Goal: Task Accomplishment & Management: Manage account settings

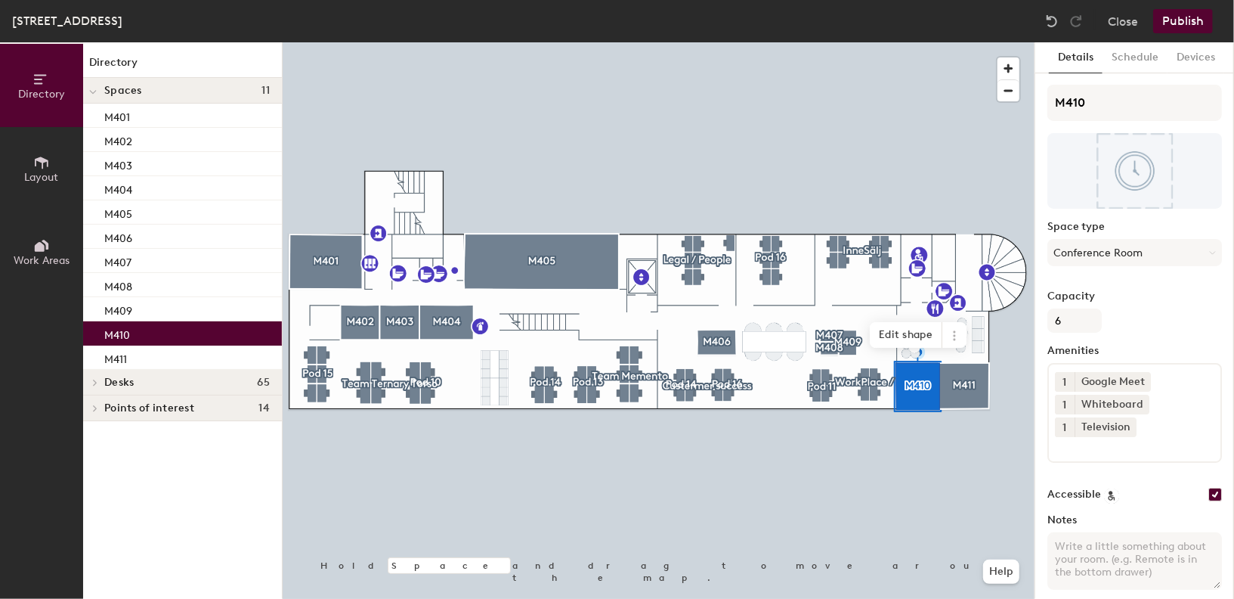
click at [43, 171] on span "Layout" at bounding box center [42, 177] width 34 height 13
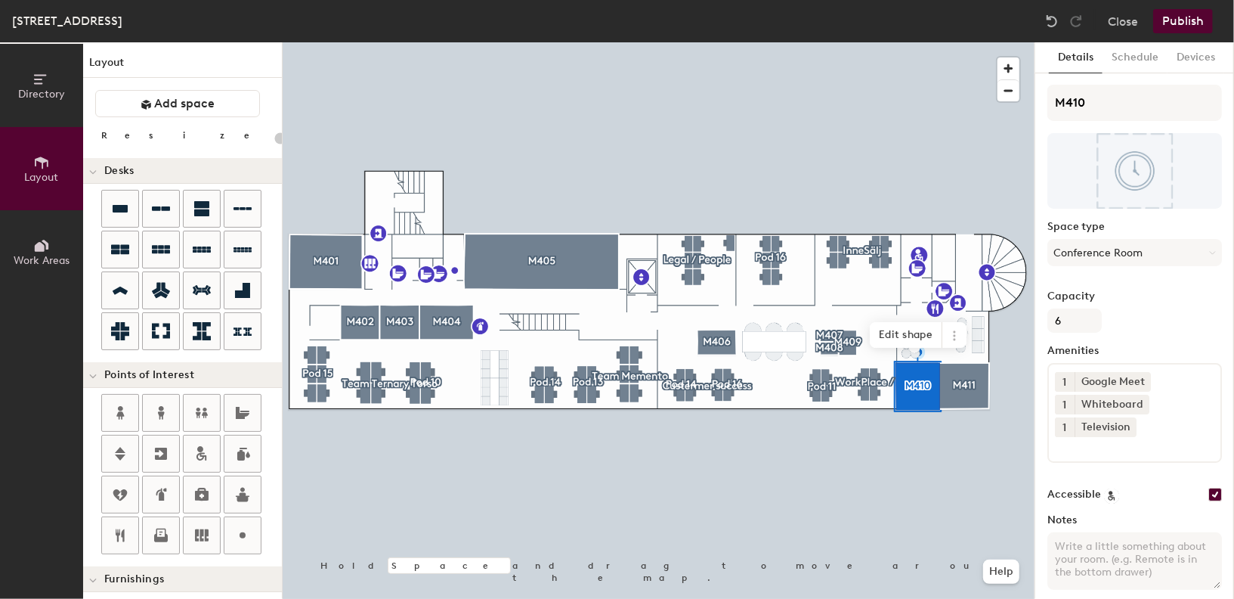
click at [42, 167] on icon at bounding box center [42, 162] width 14 height 12
click at [37, 260] on span "Work Areas" at bounding box center [42, 260] width 56 height 13
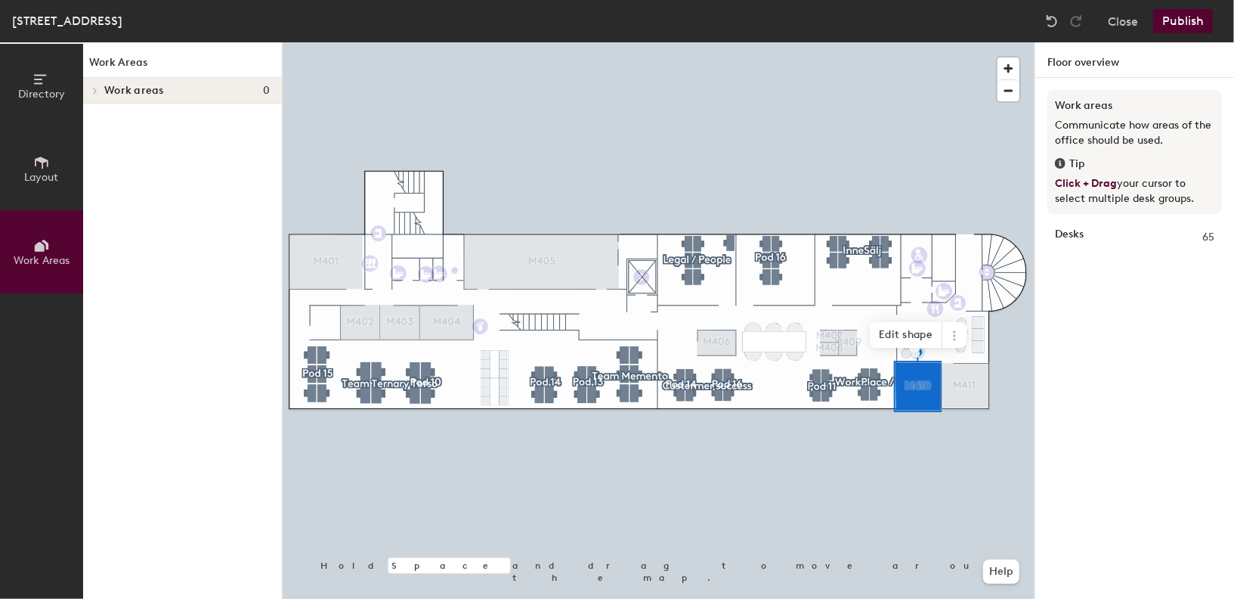
click at [49, 171] on span "Layout" at bounding box center [42, 177] width 34 height 13
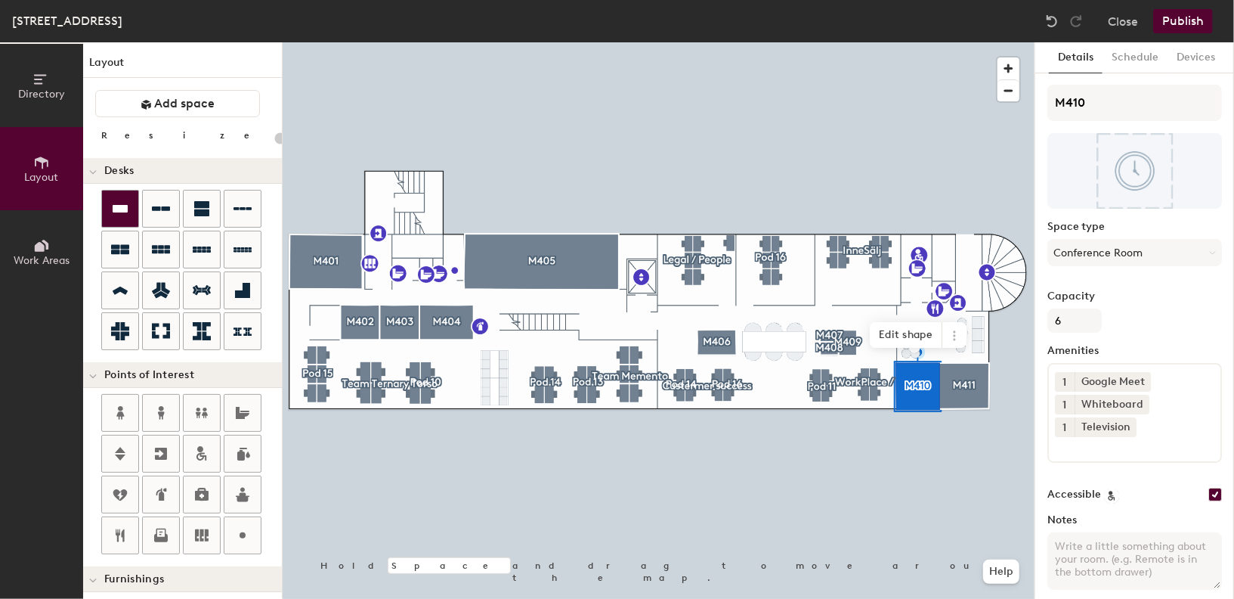
type input "20"
click at [1130, 54] on button "Schedule" at bounding box center [1135, 57] width 65 height 31
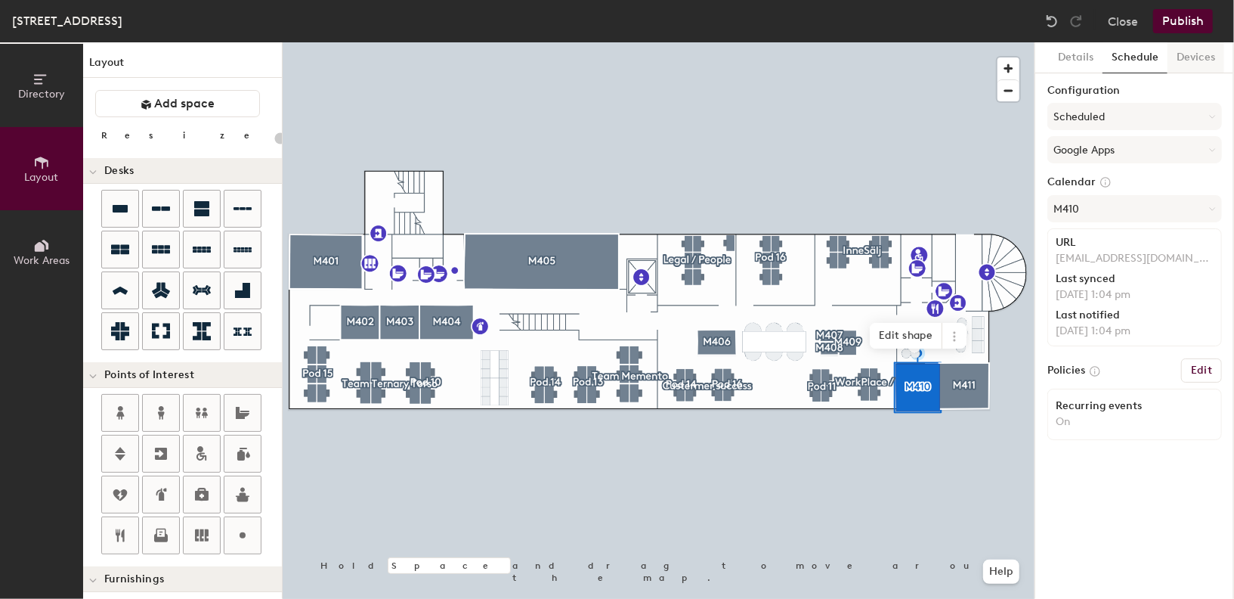
click at [1179, 60] on button "Devices" at bounding box center [1196, 57] width 57 height 31
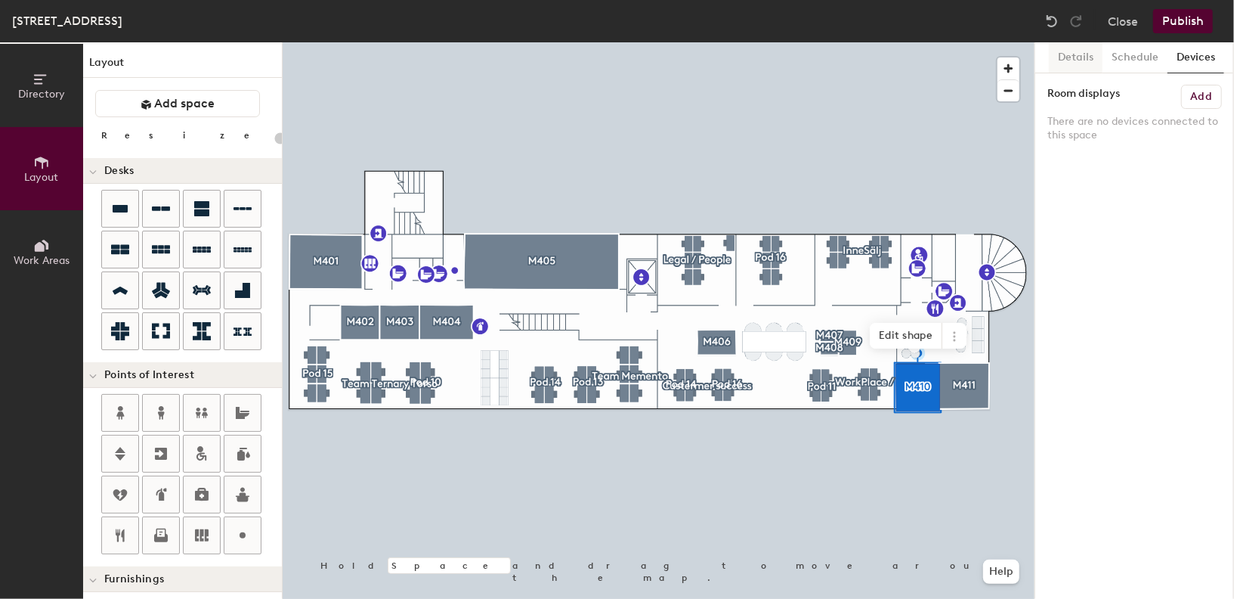
click at [1092, 63] on button "Details" at bounding box center [1076, 57] width 54 height 31
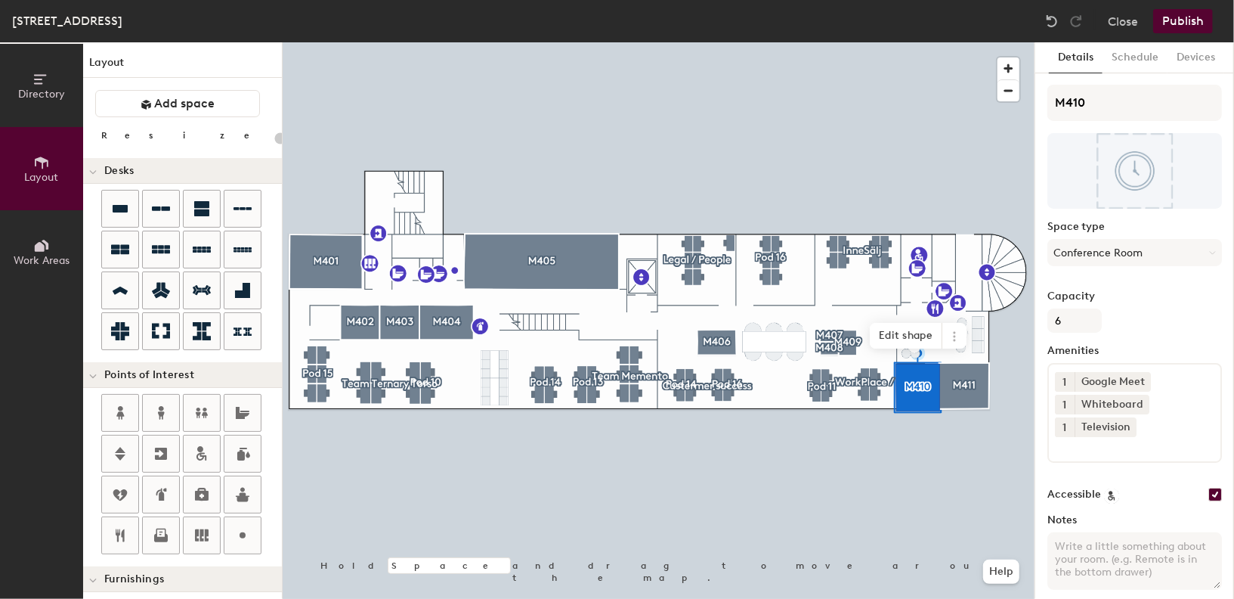
click at [46, 88] on span "Directory" at bounding box center [41, 94] width 47 height 13
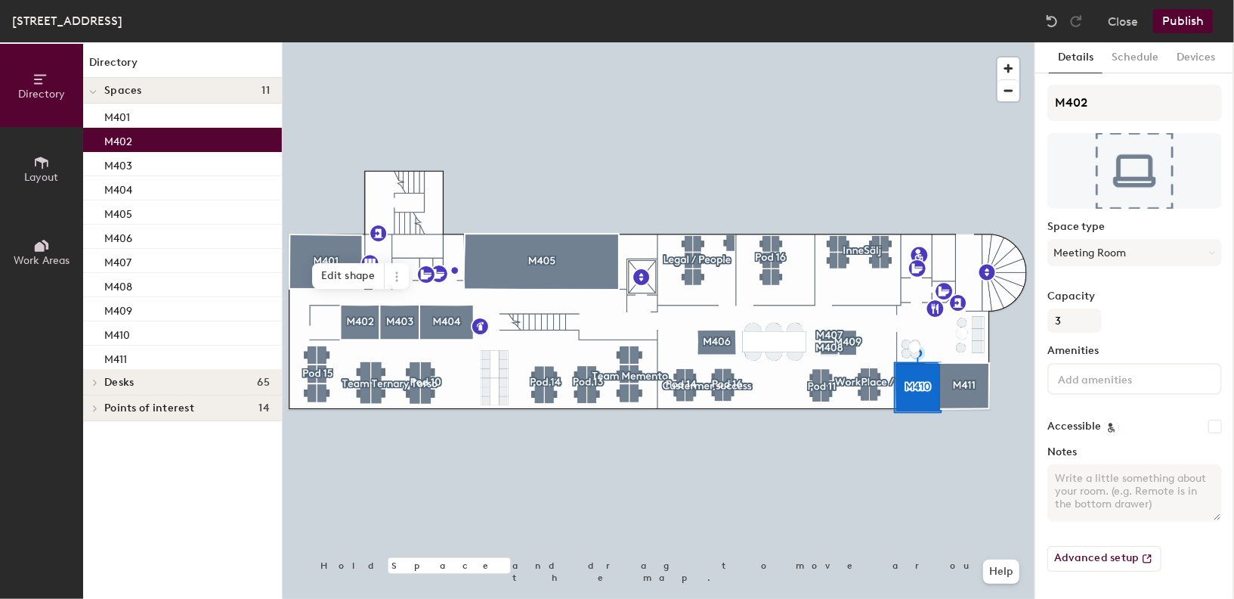
click at [156, 145] on div "M402" at bounding box center [182, 140] width 199 height 24
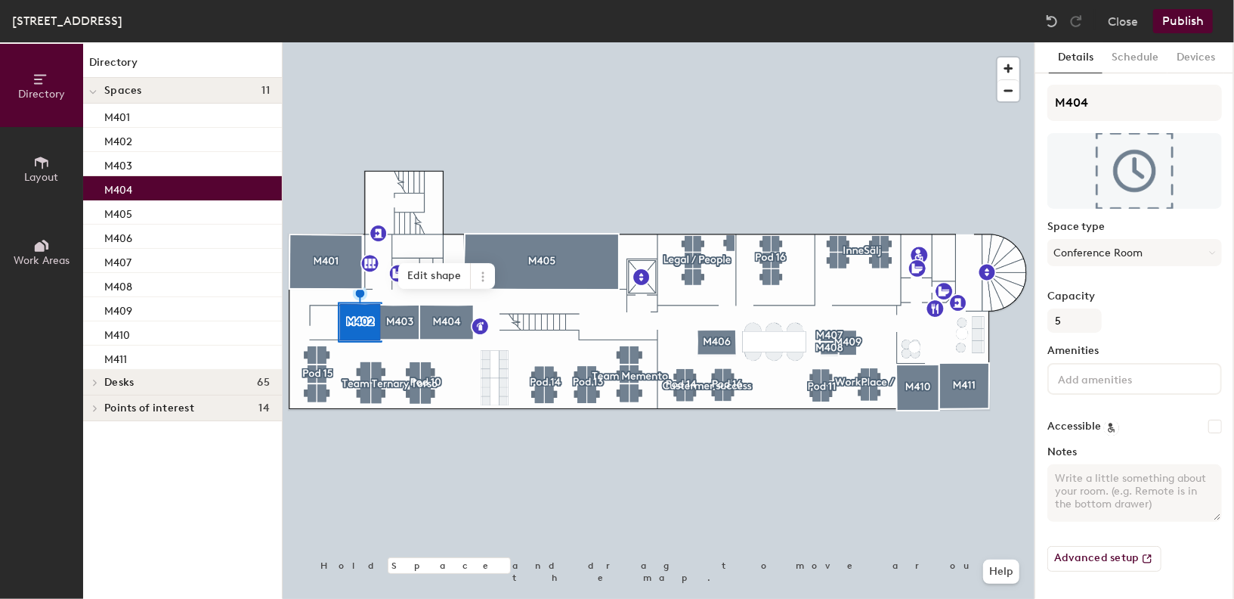
click at [150, 187] on div "M404" at bounding box center [182, 188] width 199 height 24
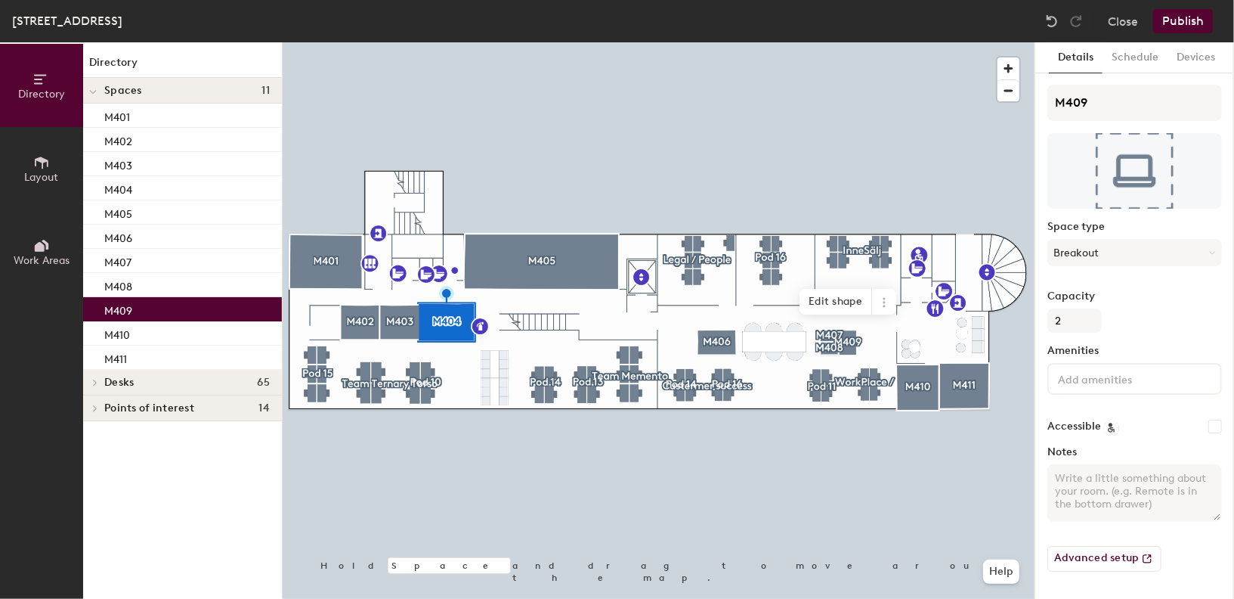
click at [144, 297] on div "M409" at bounding box center [182, 309] width 199 height 24
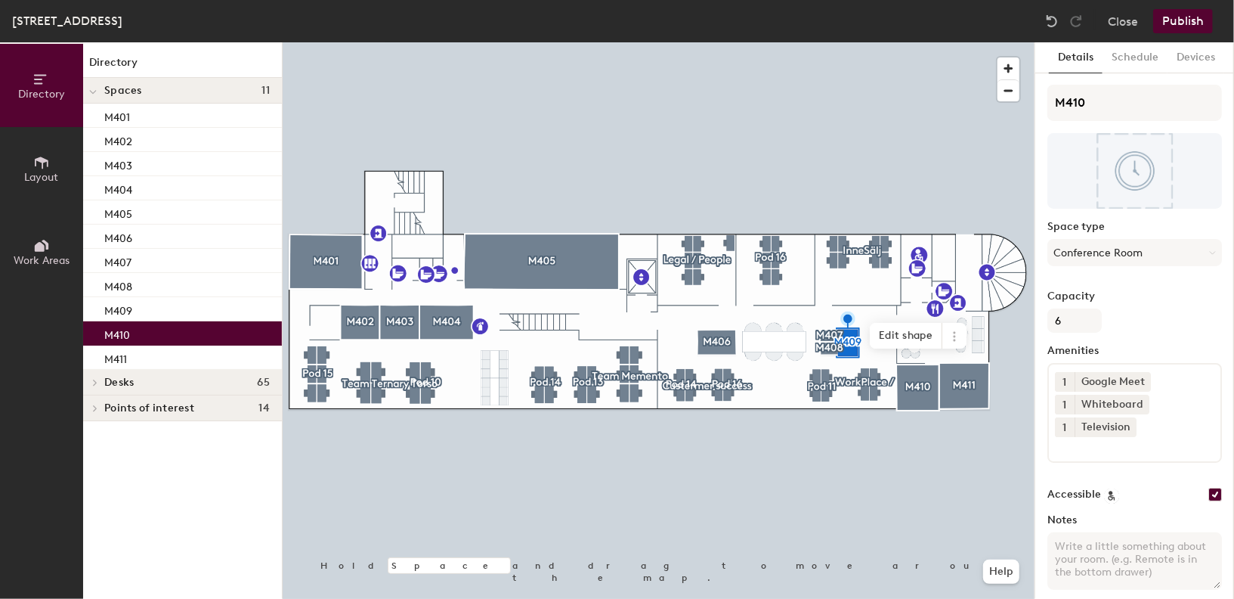
click at [160, 330] on div "M410" at bounding box center [182, 333] width 199 height 24
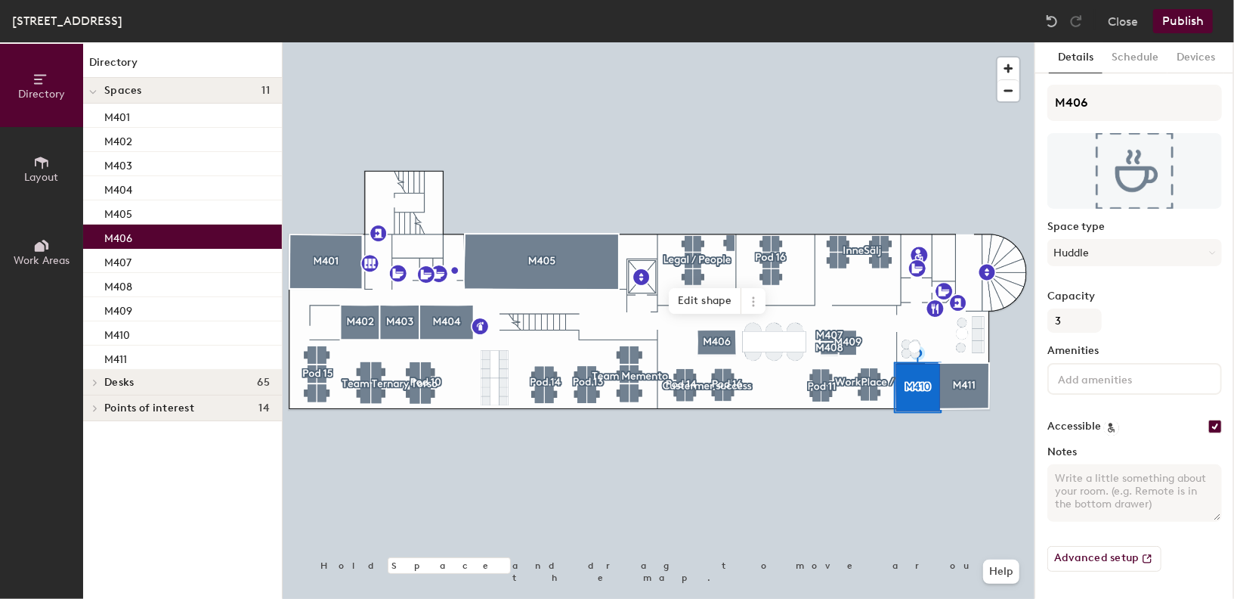
click at [144, 228] on div "M406" at bounding box center [182, 237] width 199 height 24
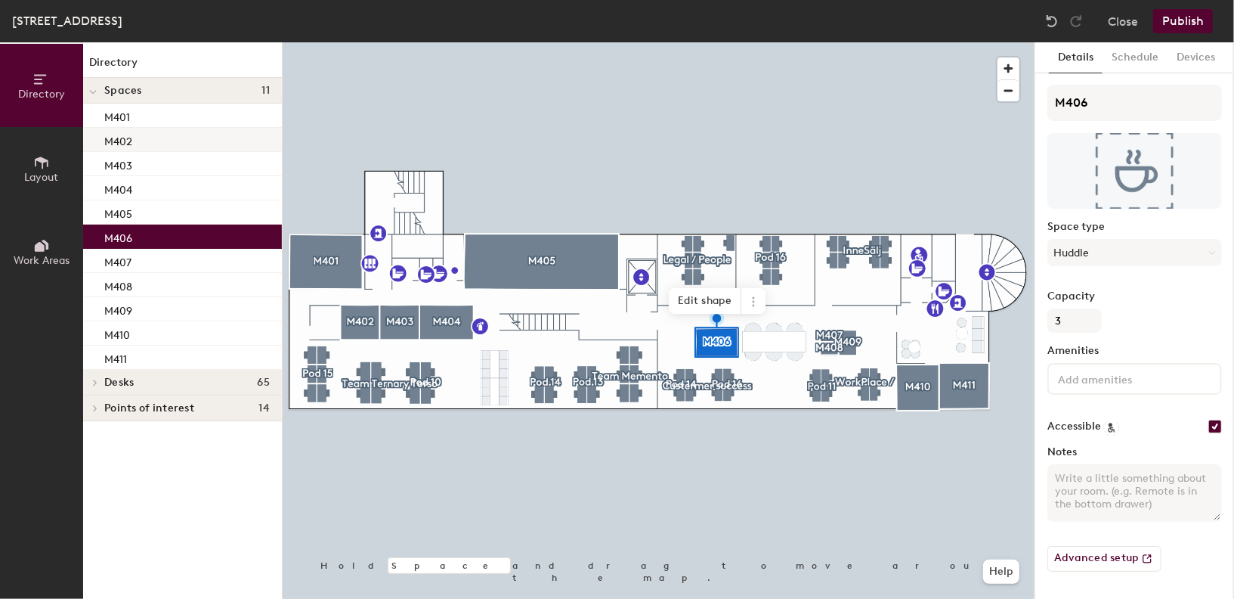
click at [144, 149] on div "M402" at bounding box center [182, 140] width 199 height 24
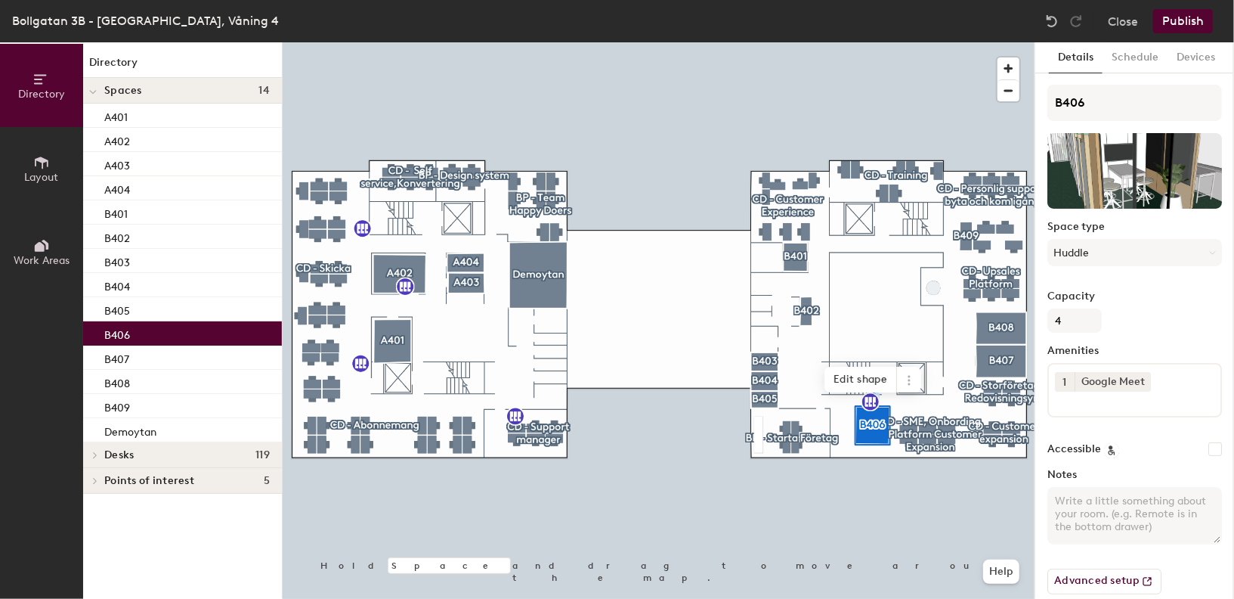
click at [1145, 433] on div "B406 Space type Huddle Capacity 4 Amenities 1 Google Meet Accessible Notes Adva…" at bounding box center [1135, 346] width 175 height 522
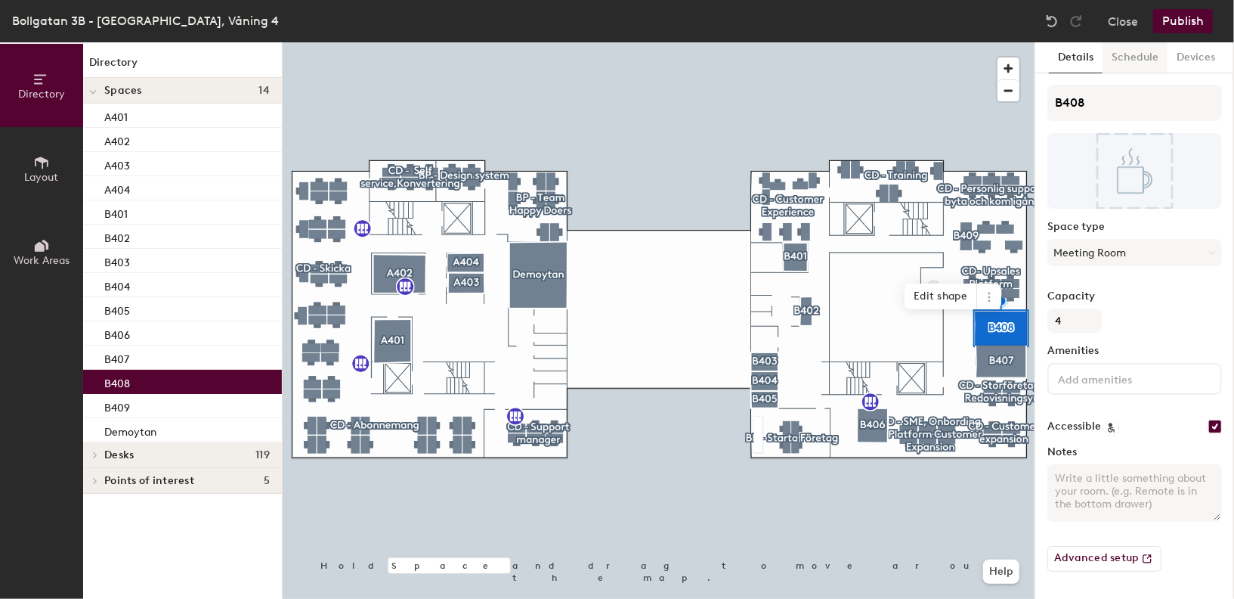
click at [1134, 46] on button "Schedule" at bounding box center [1135, 57] width 65 height 31
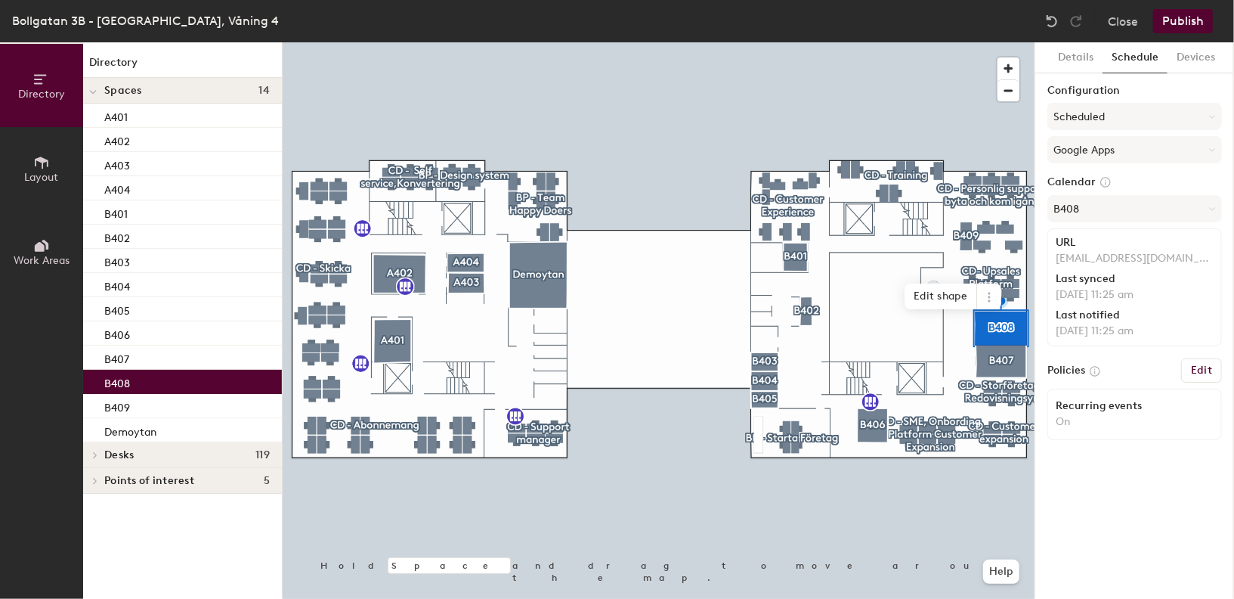
click at [1177, 39] on div "Bollgatan 3B - Växjö, Våning 4 Close Publish" at bounding box center [617, 21] width 1234 height 42
click at [1184, 53] on button "Devices" at bounding box center [1196, 57] width 57 height 31
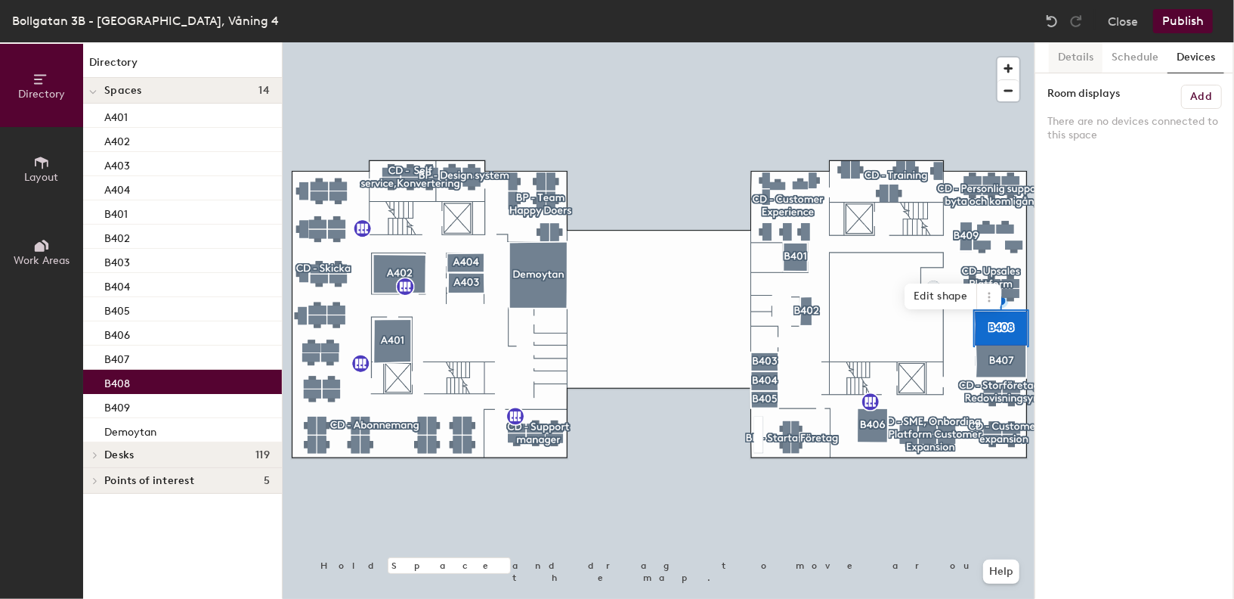
click at [1073, 60] on button "Details" at bounding box center [1076, 57] width 54 height 31
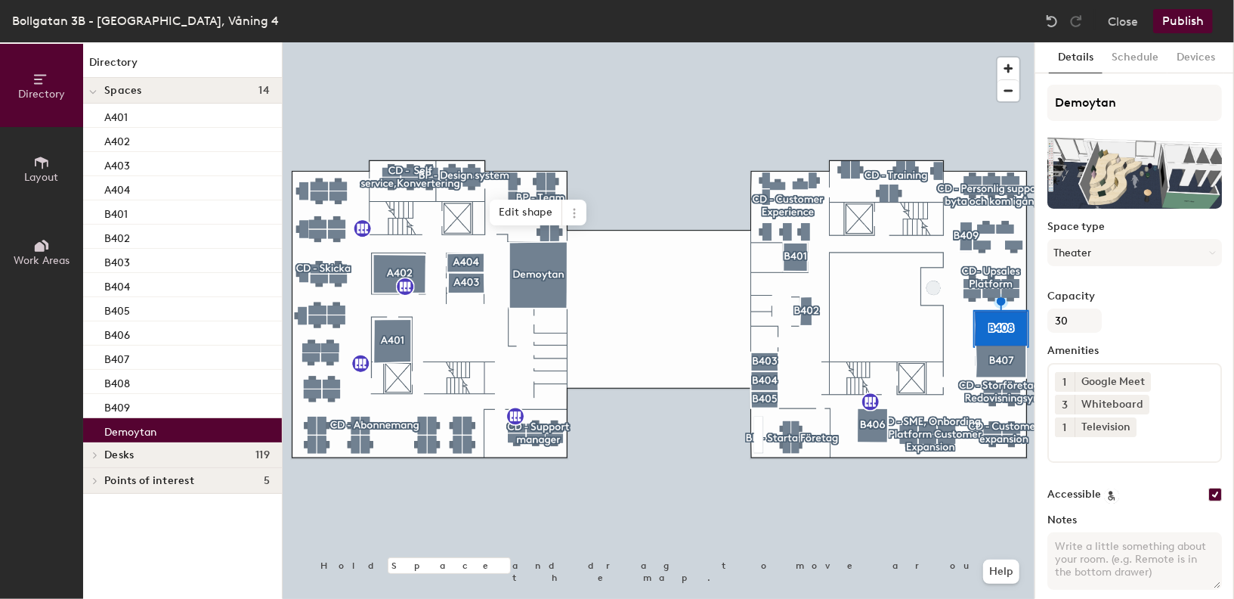
click at [127, 421] on p "Demoytan" at bounding box center [130, 429] width 52 height 17
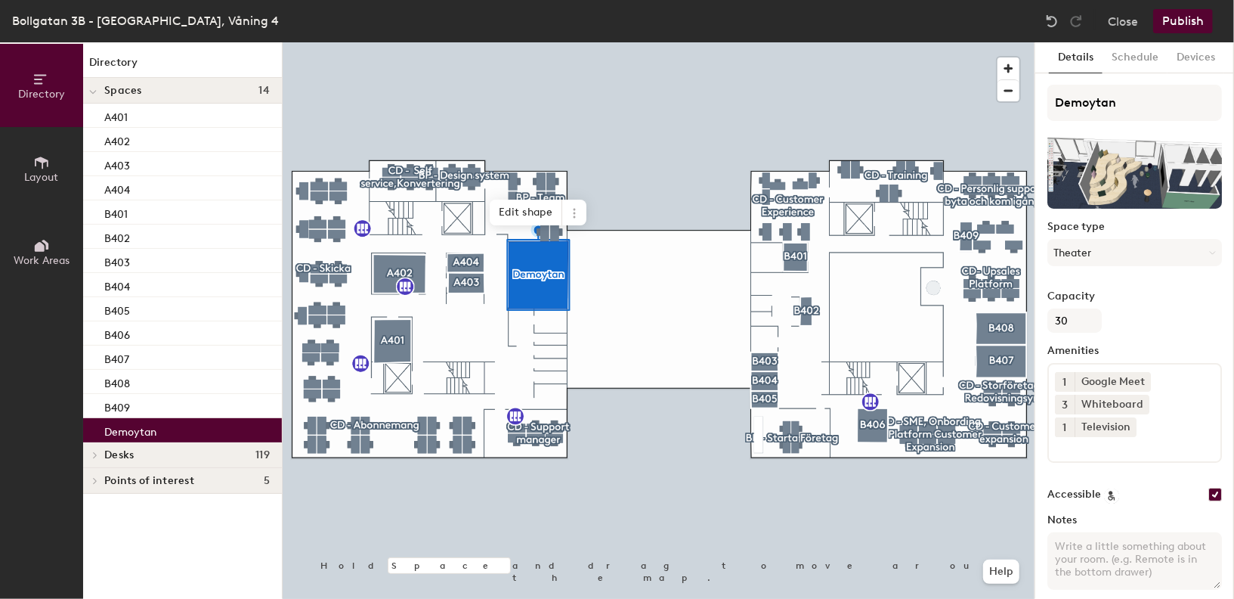
click at [26, 263] on span "Work Areas" at bounding box center [42, 260] width 56 height 13
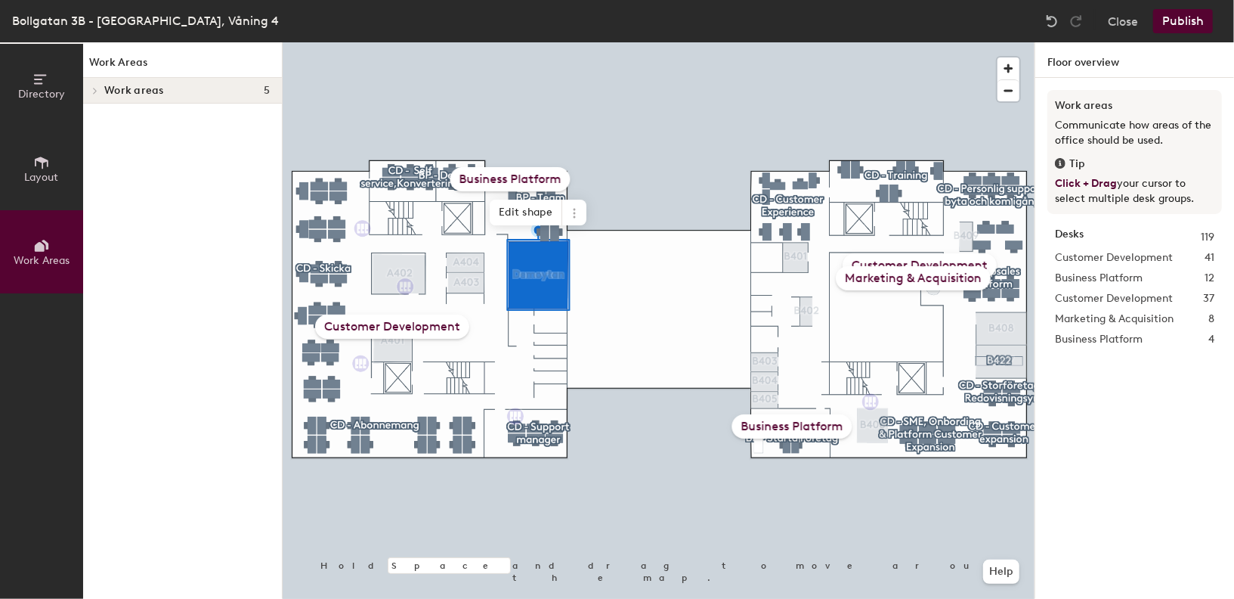
click at [462, 42] on div at bounding box center [659, 42] width 752 height 0
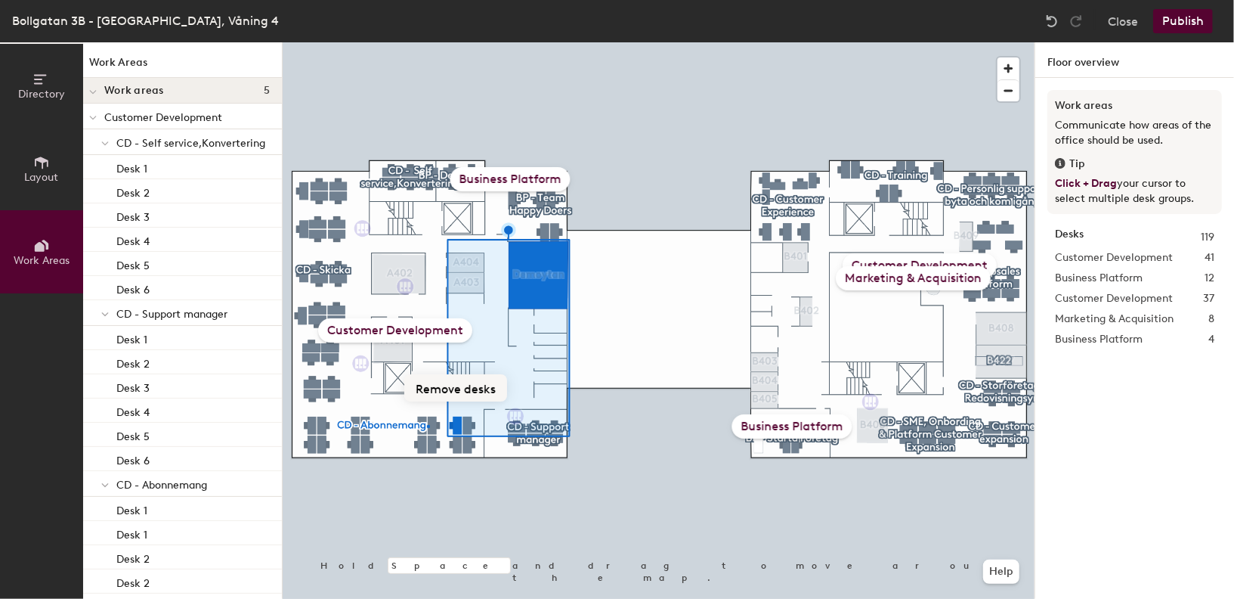
click at [427, 42] on div at bounding box center [659, 42] width 752 height 0
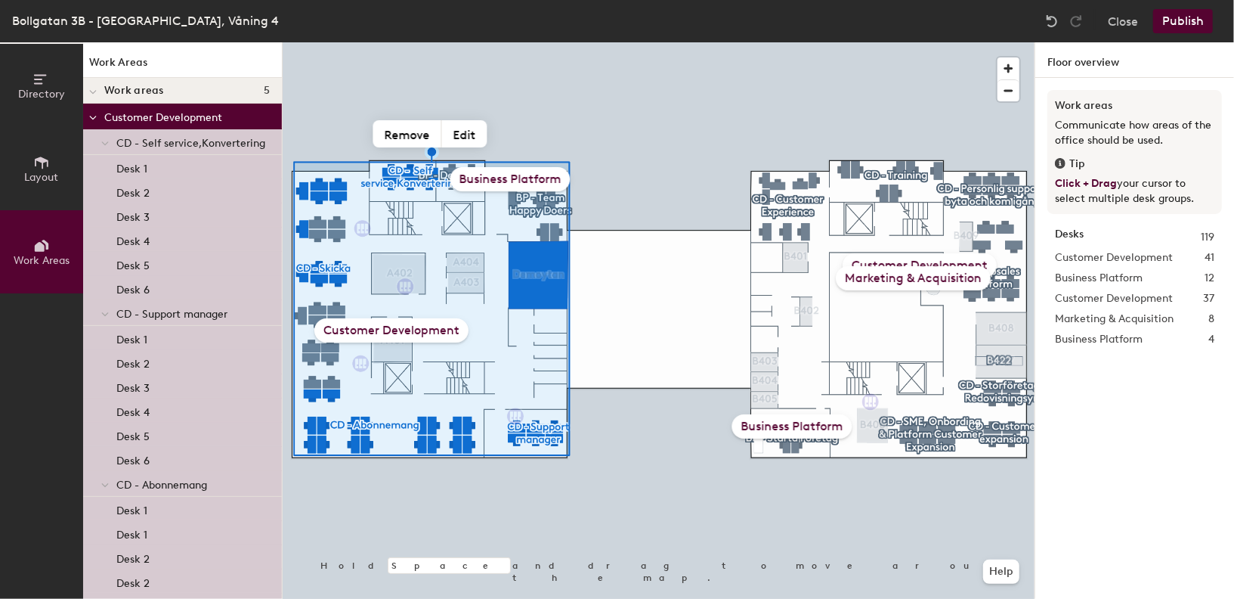
click at [29, 154] on button "Layout" at bounding box center [41, 168] width 83 height 83
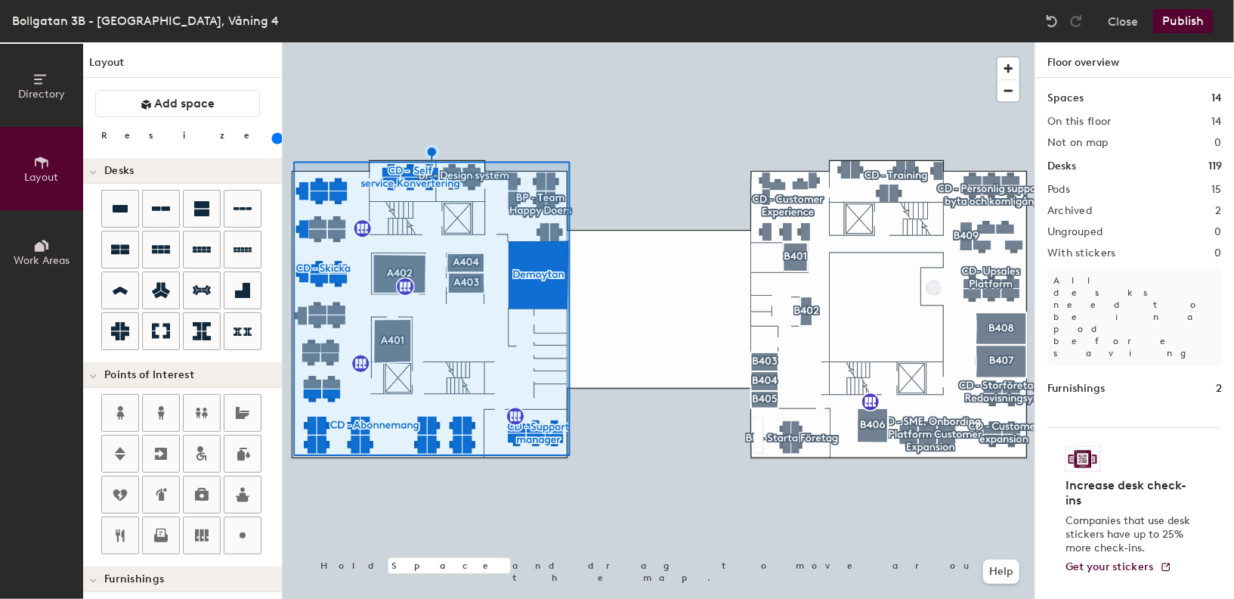
click at [55, 82] on button "Directory" at bounding box center [41, 85] width 83 height 83
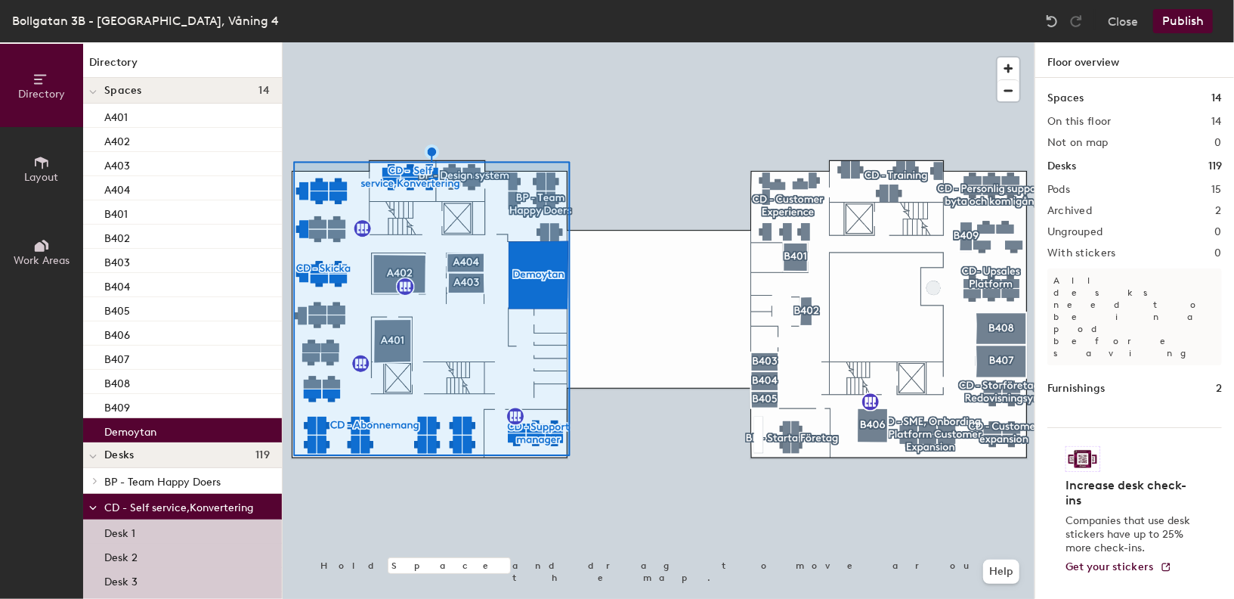
click at [60, 185] on button "Layout" at bounding box center [41, 168] width 83 height 83
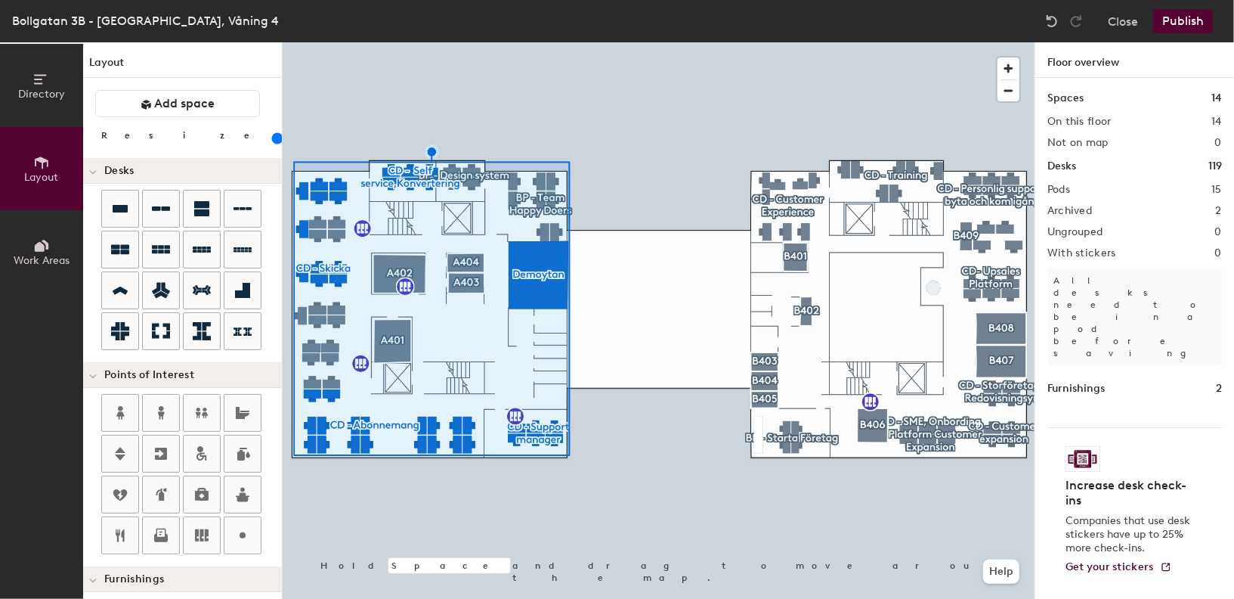
click at [54, 247] on button "Work Areas" at bounding box center [41, 251] width 83 height 83
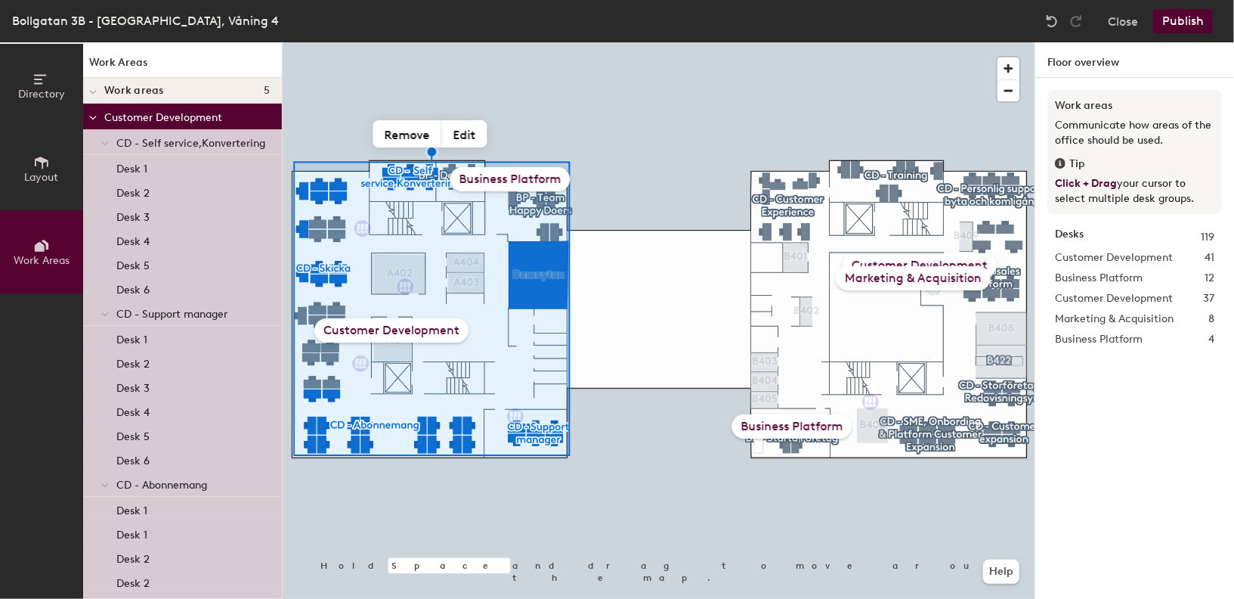
click at [40, 167] on icon at bounding box center [41, 162] width 17 height 17
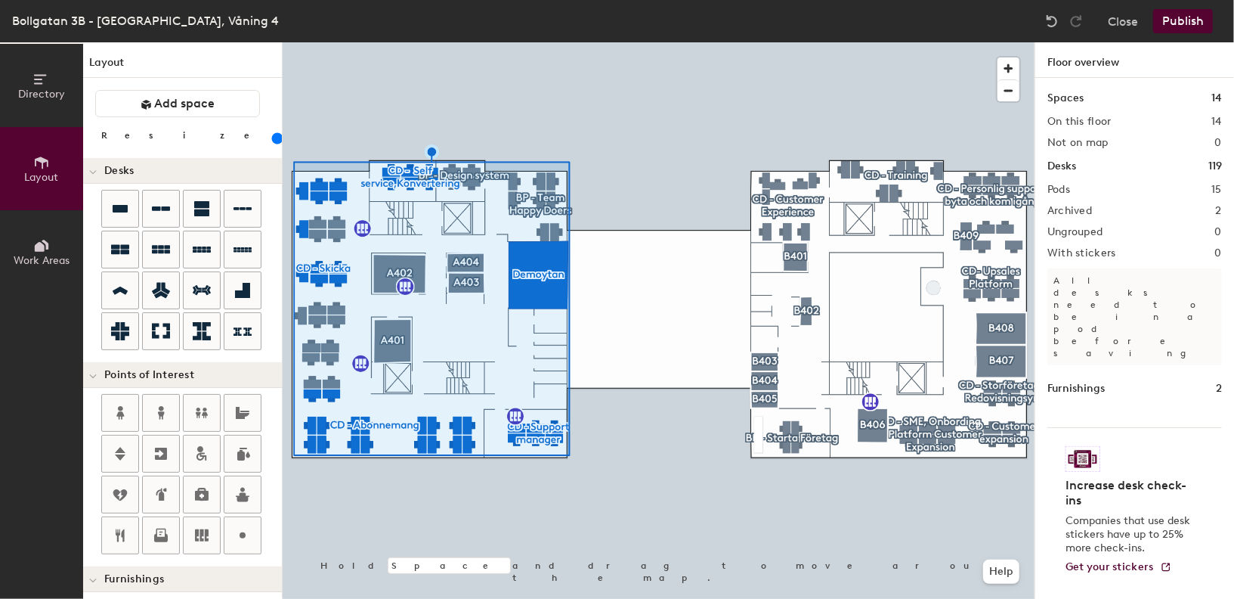
click at [20, 79] on button "Directory" at bounding box center [41, 85] width 83 height 83
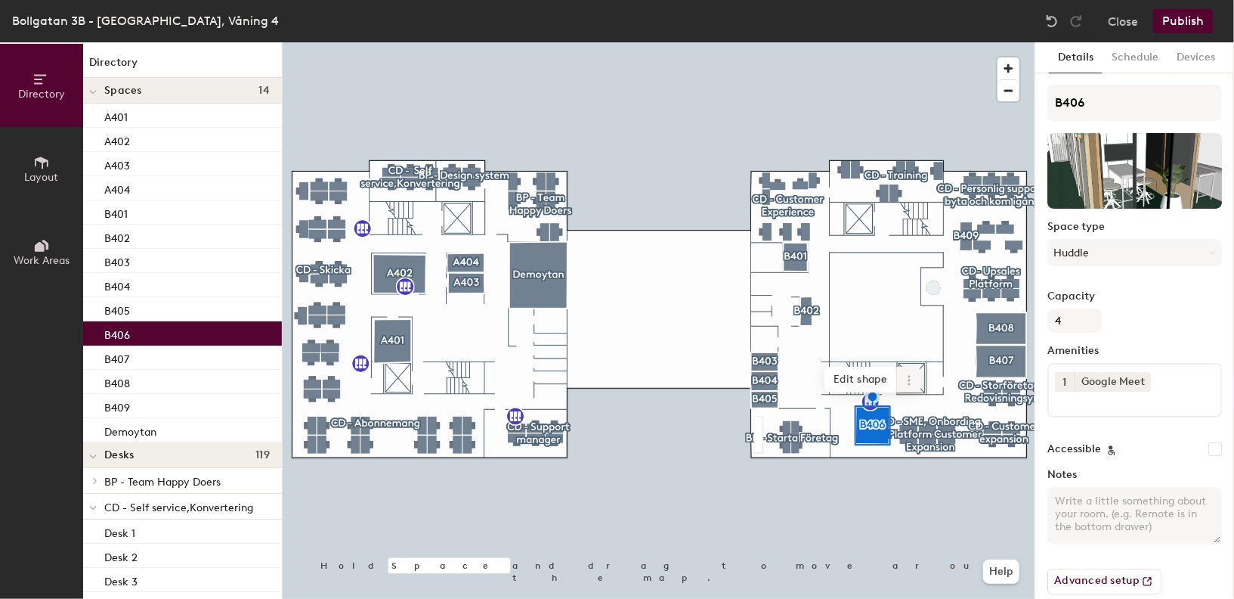
click at [908, 378] on icon at bounding box center [909, 380] width 12 height 12
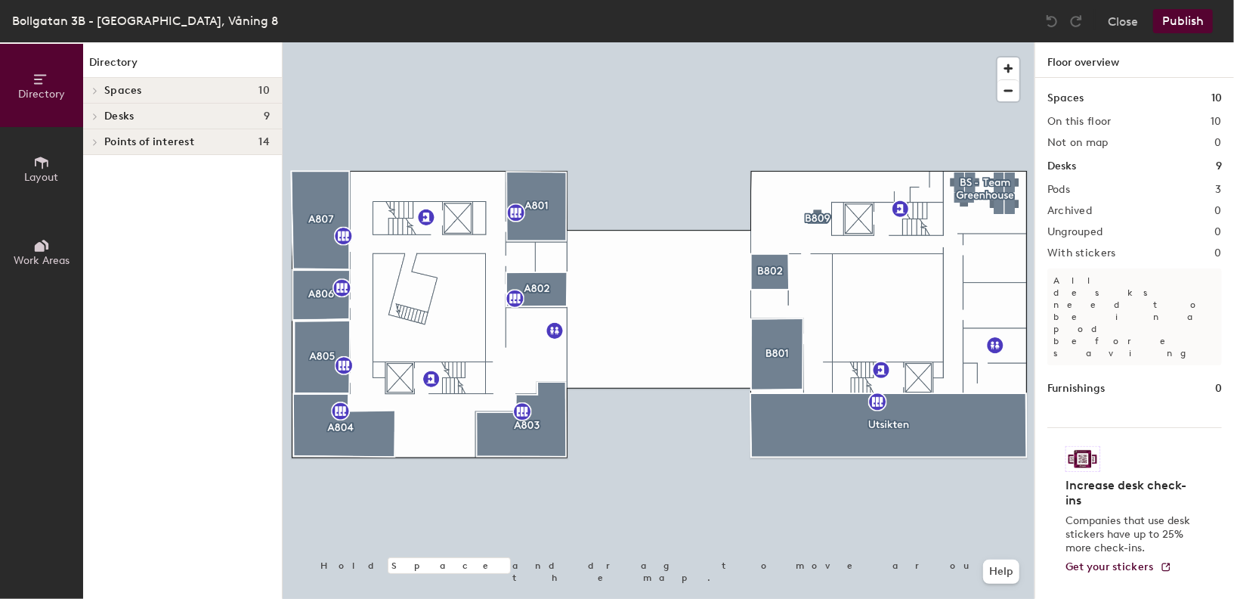
click at [51, 163] on button "Layout" at bounding box center [41, 168] width 83 height 83
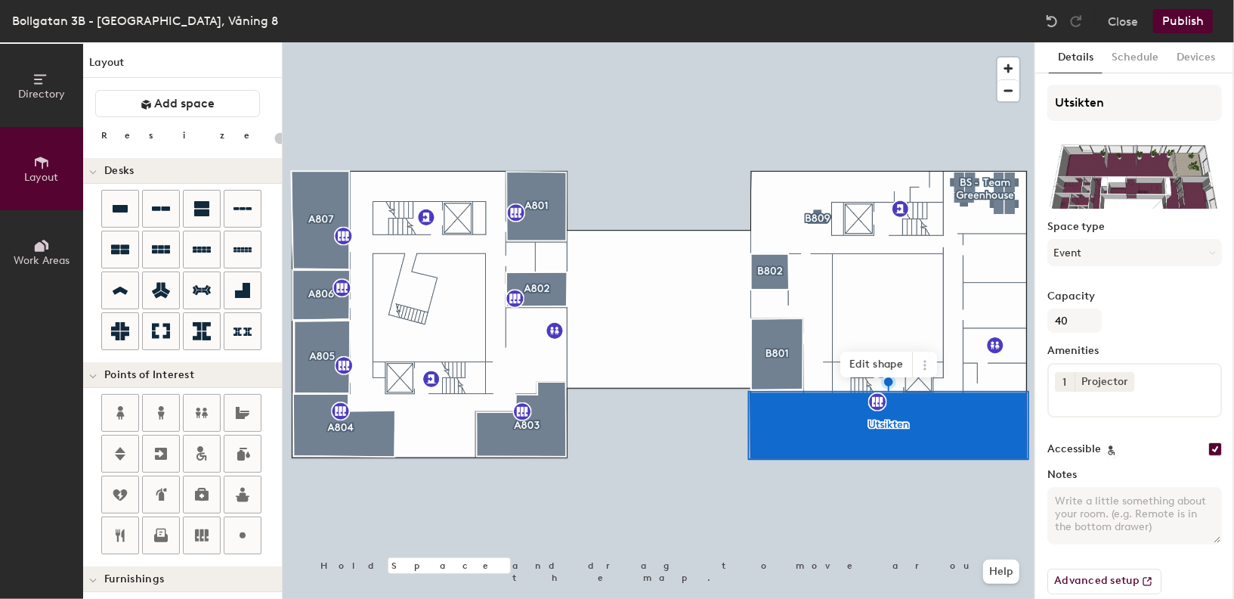
click at [1151, 308] on div "Capacity 40" at bounding box center [1135, 311] width 175 height 42
click at [924, 370] on icon at bounding box center [925, 369] width 2 height 2
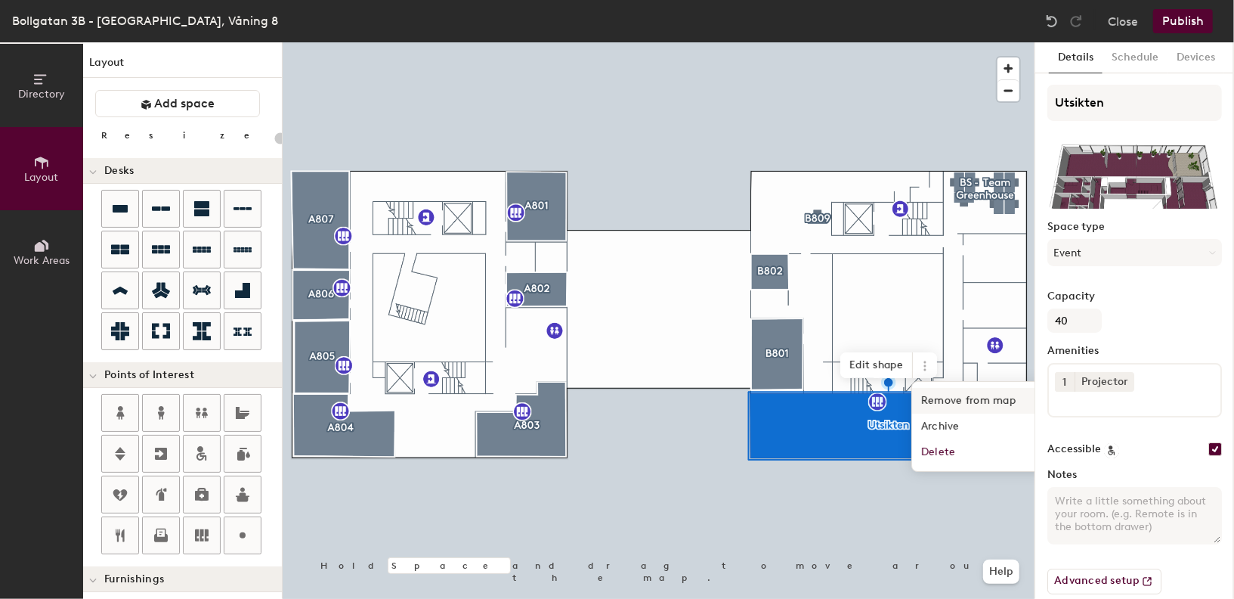
click at [955, 399] on span "Remove from map" at bounding box center [979, 401] width 135 height 26
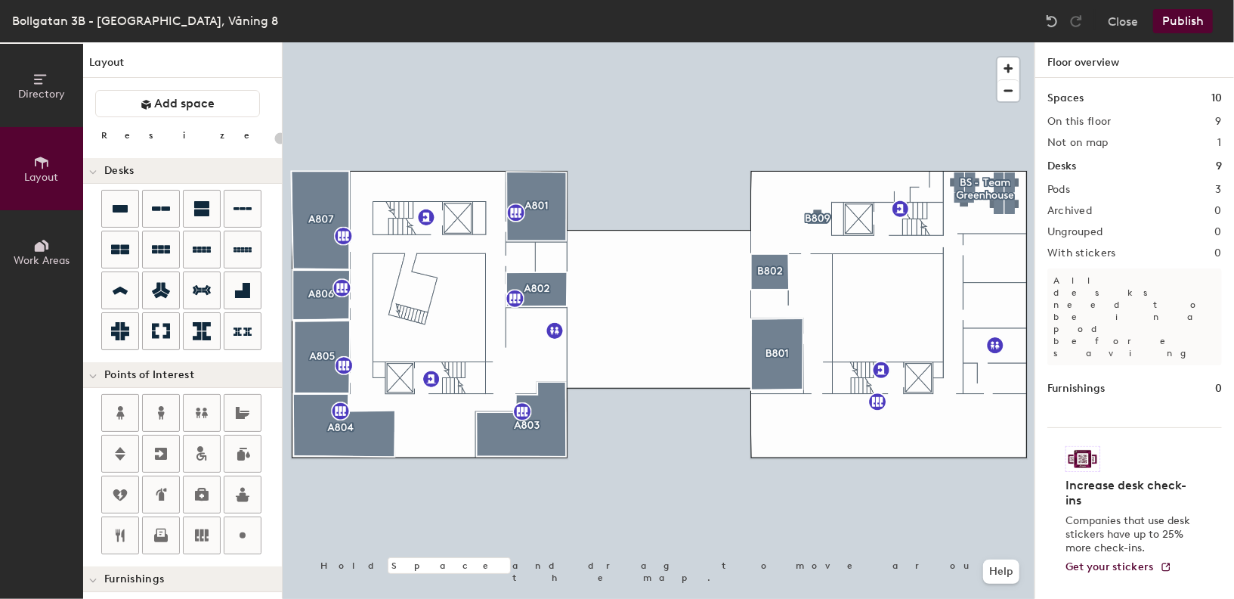
click at [1191, 17] on button "Publish" at bounding box center [1184, 21] width 60 height 24
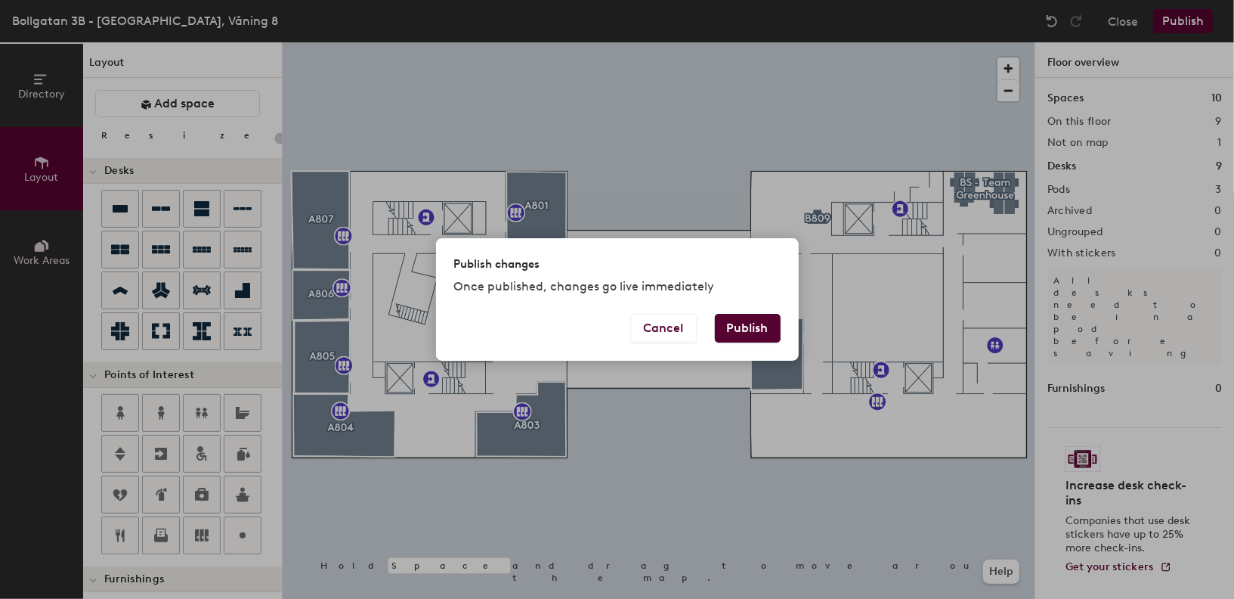
click at [764, 327] on button "Publish" at bounding box center [748, 328] width 66 height 29
type input "20"
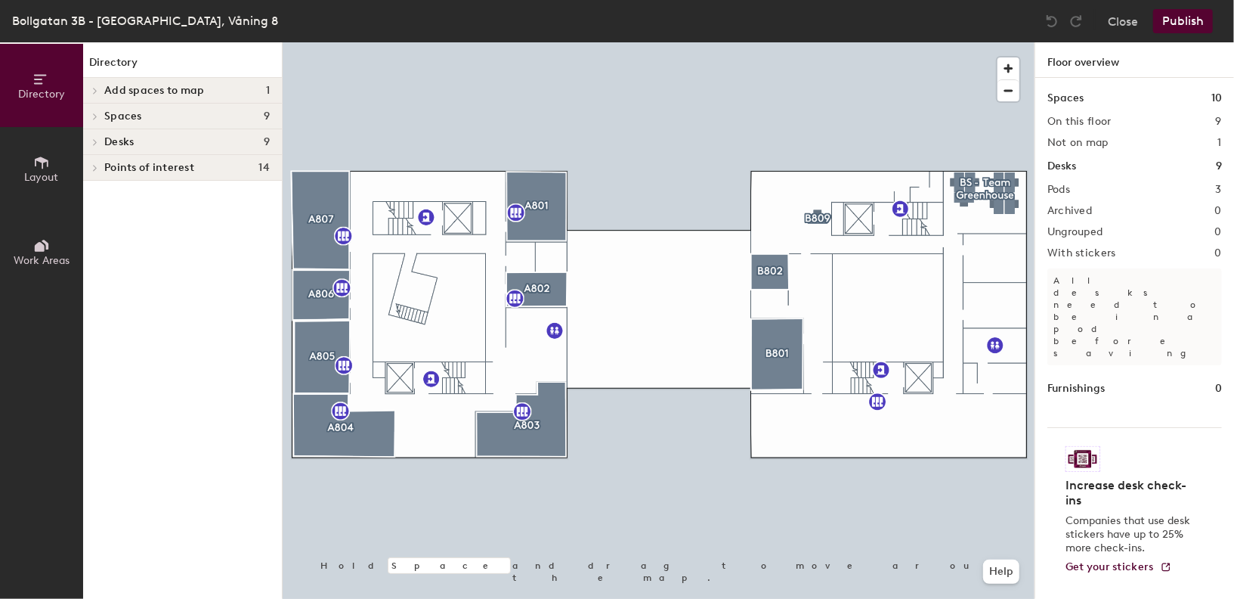
click at [127, 104] on div "Spaces 9" at bounding box center [182, 117] width 199 height 26
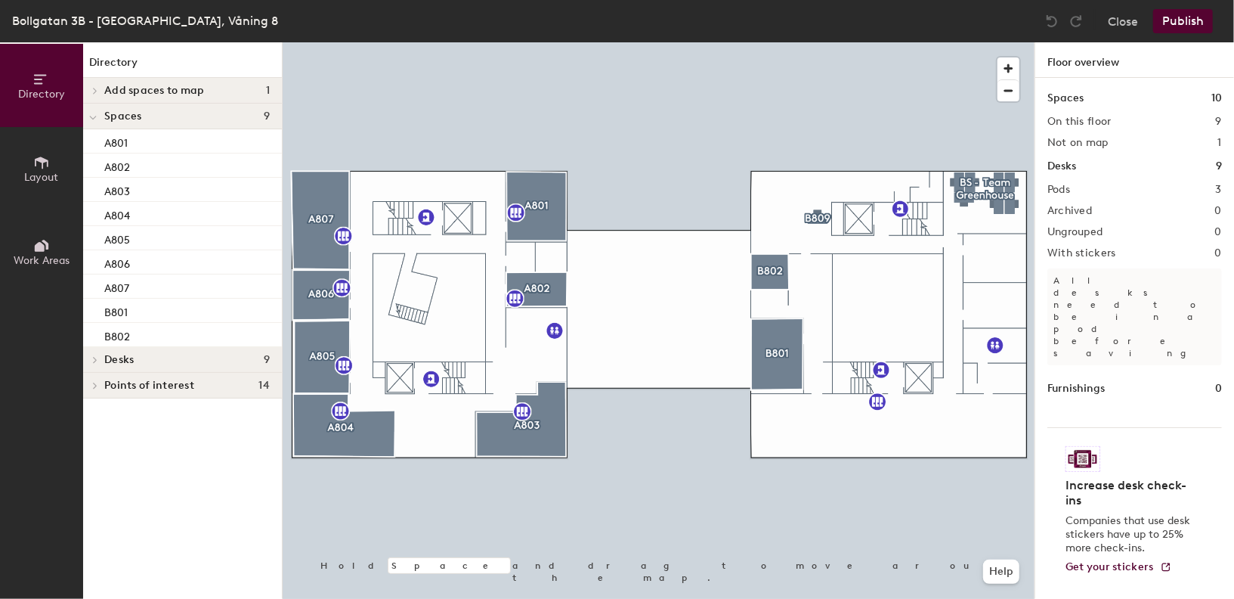
click at [130, 91] on span "Add spaces to map" at bounding box center [154, 91] width 101 height 12
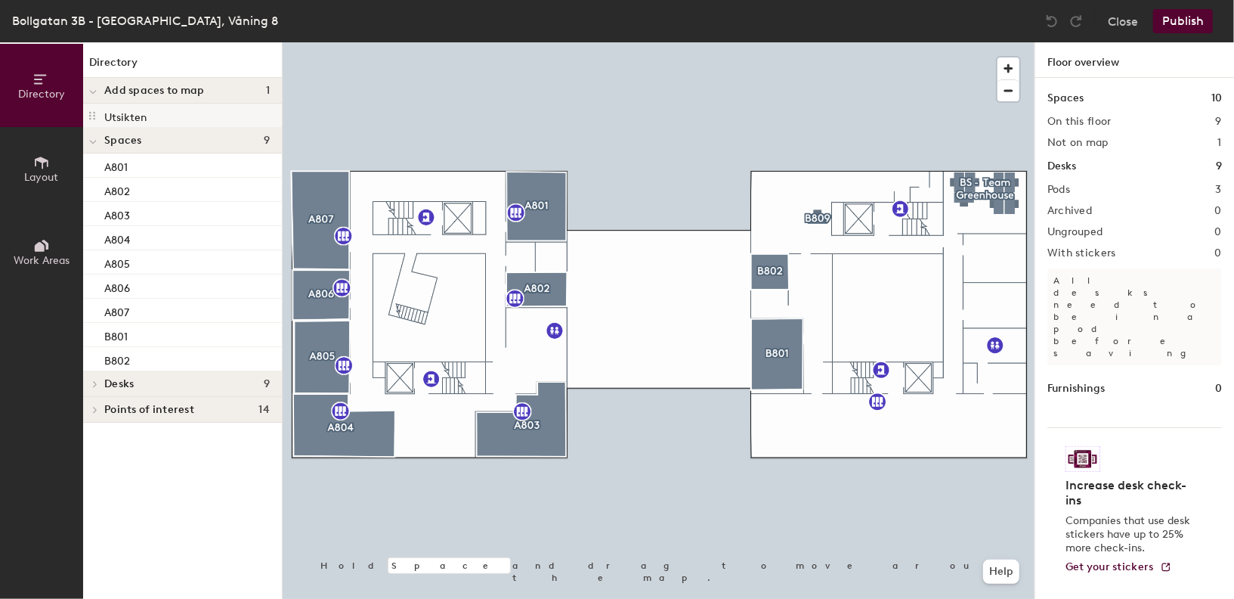
click at [95, 116] on icon at bounding box center [92, 116] width 12 height 12
click at [114, 122] on p "Utsikten" at bounding box center [125, 115] width 42 height 17
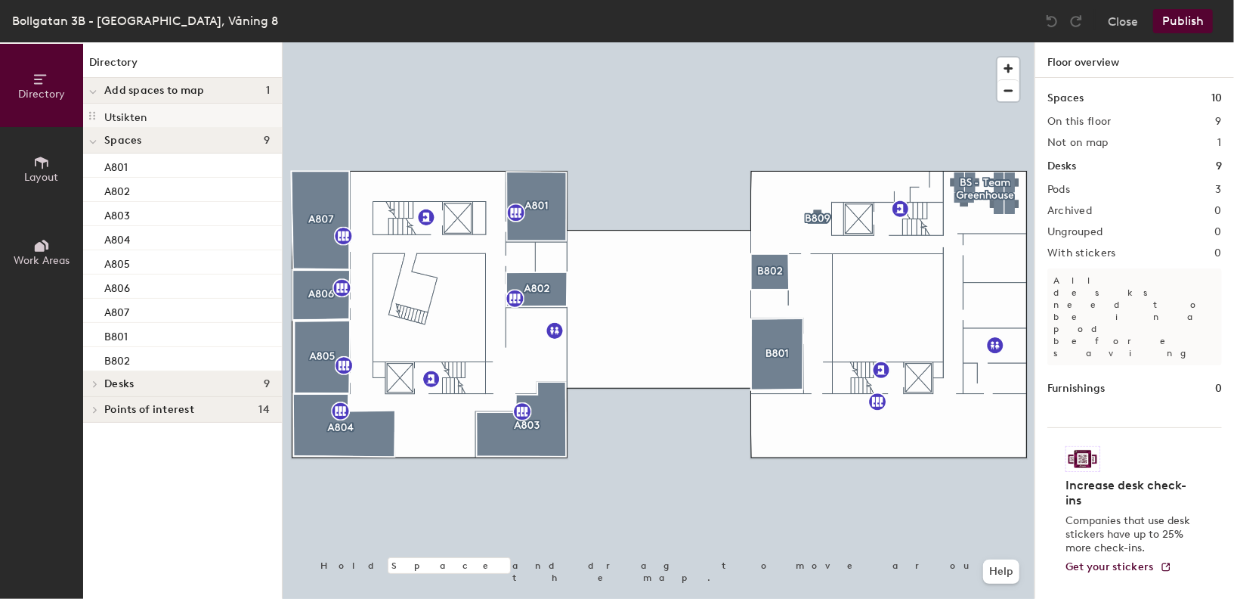
click at [114, 122] on p "Utsikten" at bounding box center [125, 115] width 42 height 17
click at [115, 114] on p "Utsikten" at bounding box center [125, 115] width 42 height 17
click at [127, 119] on p "Utsikten" at bounding box center [125, 115] width 42 height 17
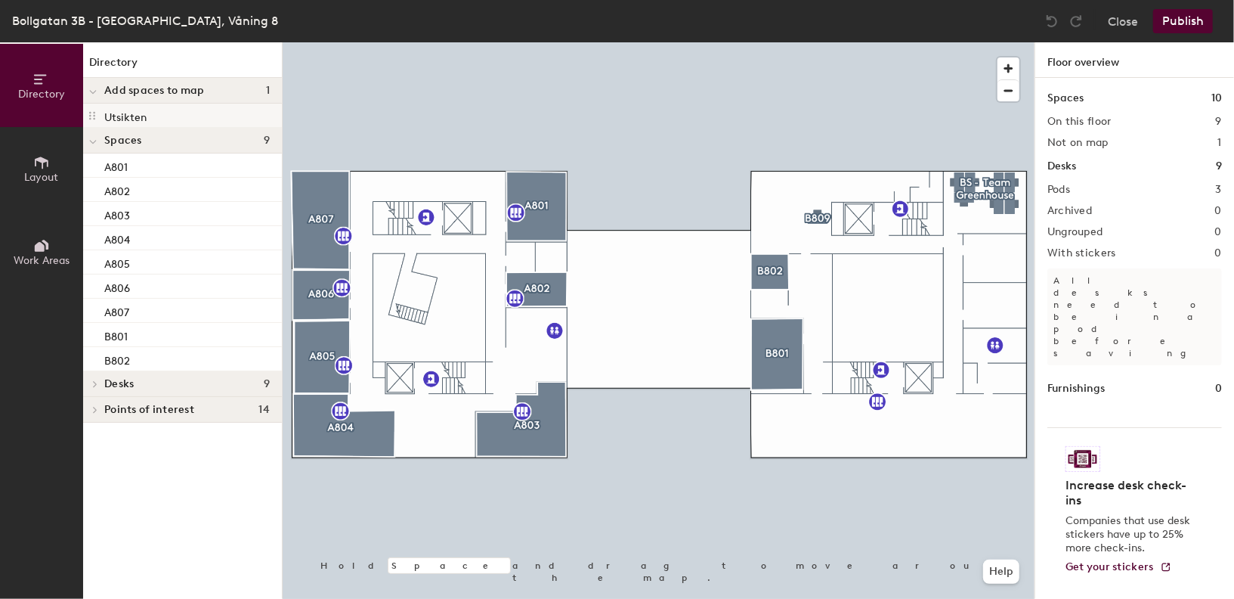
click at [127, 119] on p "Utsikten" at bounding box center [125, 115] width 42 height 17
drag, startPoint x: 94, startPoint y: 114, endPoint x: 123, endPoint y: 131, distance: 33.8
click at [123, 133] on div "Directory Add spaces to map 1 Utsikten Spaces 9 A801 A802 A803 A804 A805 A806 A…" at bounding box center [182, 320] width 199 height 556
click at [42, 180] on span "Layout" at bounding box center [42, 177] width 34 height 13
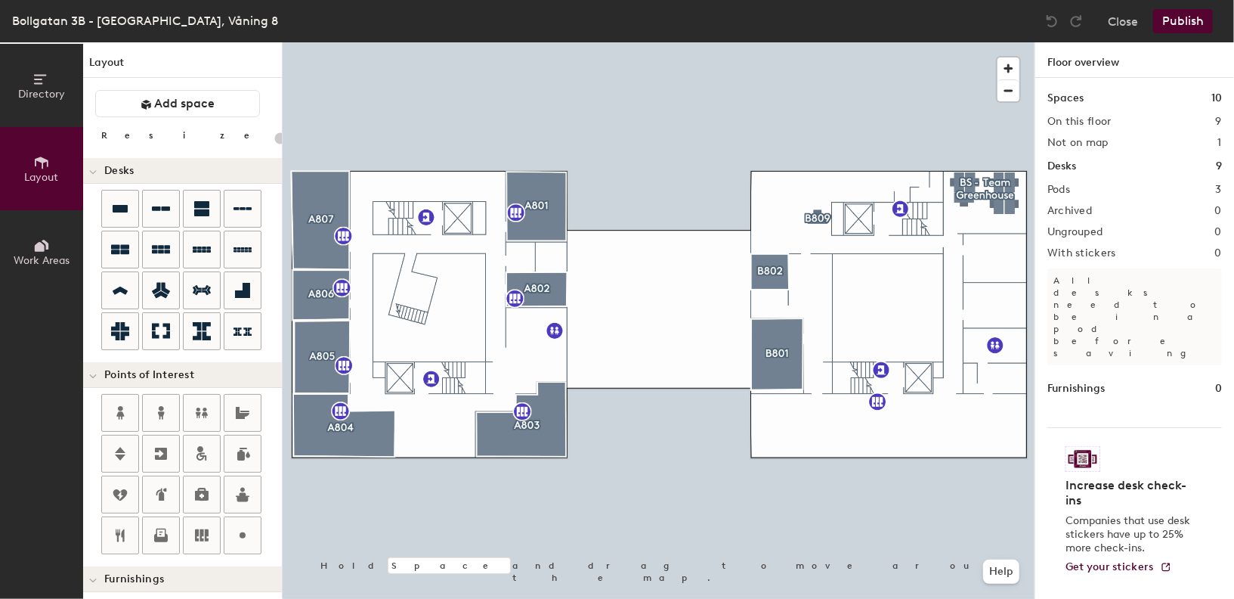
click at [42, 251] on icon at bounding box center [41, 245] width 17 height 17
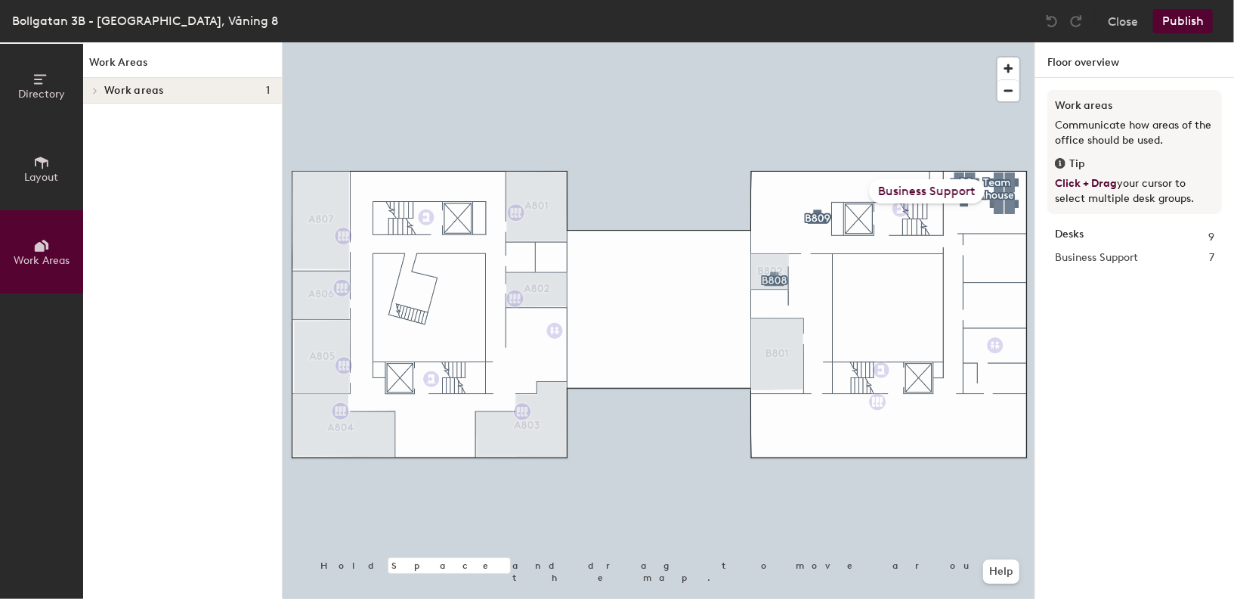
click at [803, 42] on div at bounding box center [659, 42] width 752 height 0
click at [59, 104] on button "Directory" at bounding box center [41, 85] width 83 height 83
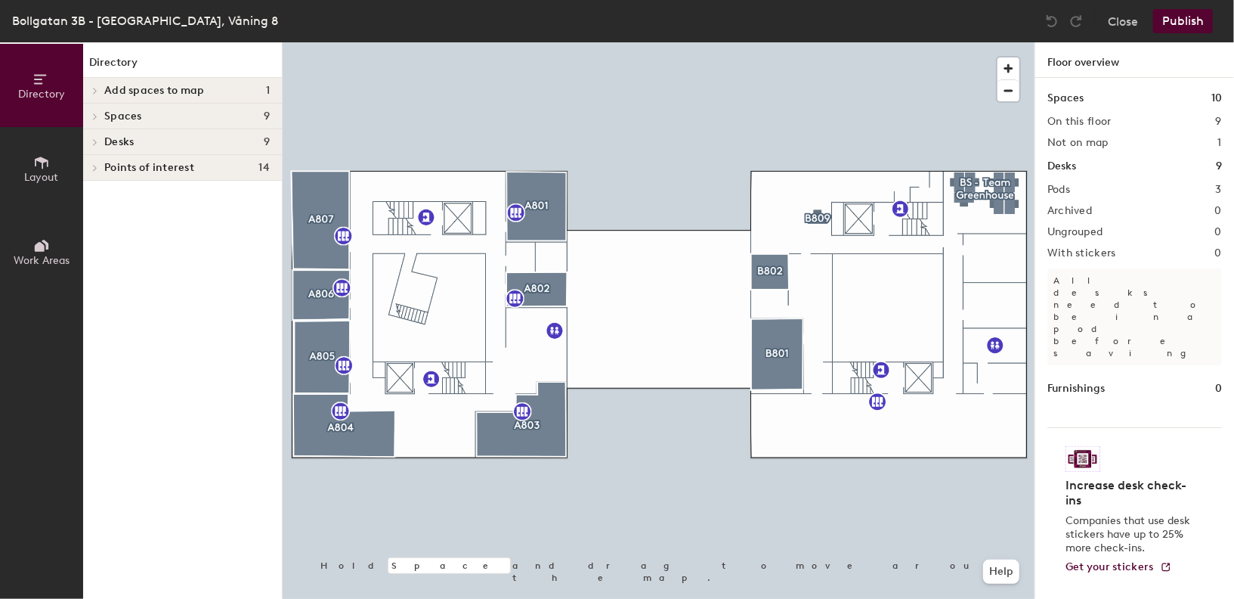
click at [161, 82] on div "Add spaces to map 1" at bounding box center [182, 91] width 199 height 26
click at [110, 118] on p "Utsikten" at bounding box center [125, 115] width 42 height 17
click at [100, 114] on div "Utsikten" at bounding box center [182, 116] width 199 height 24
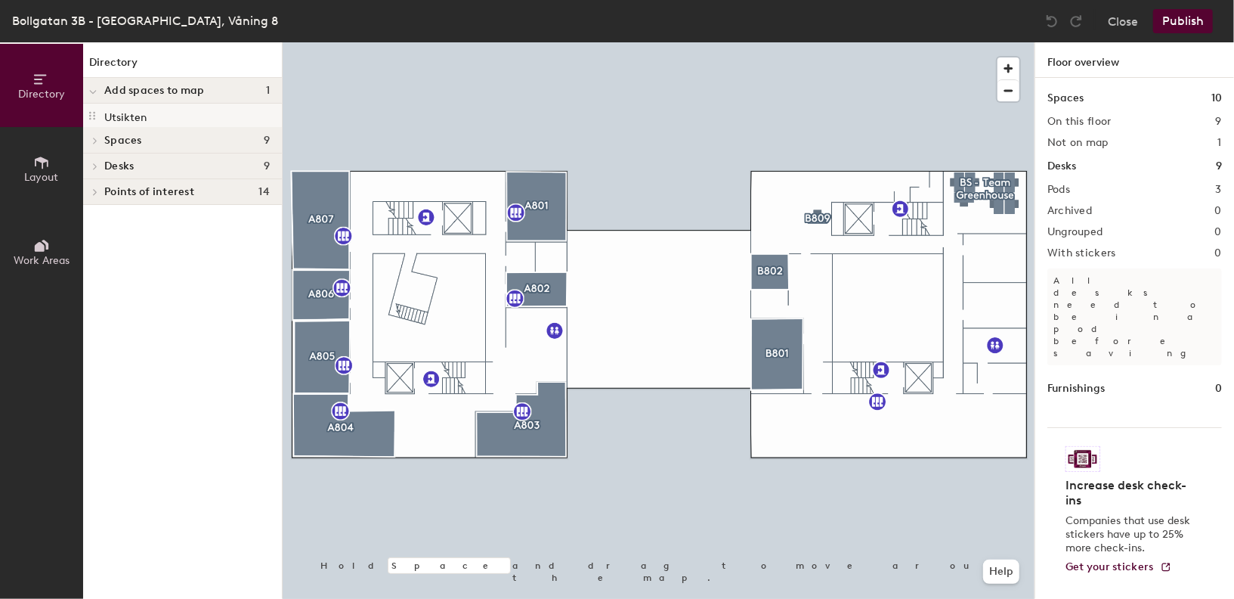
click at [100, 114] on div "Utsikten" at bounding box center [182, 116] width 199 height 24
click at [100, 113] on div "Utsikten" at bounding box center [182, 116] width 199 height 24
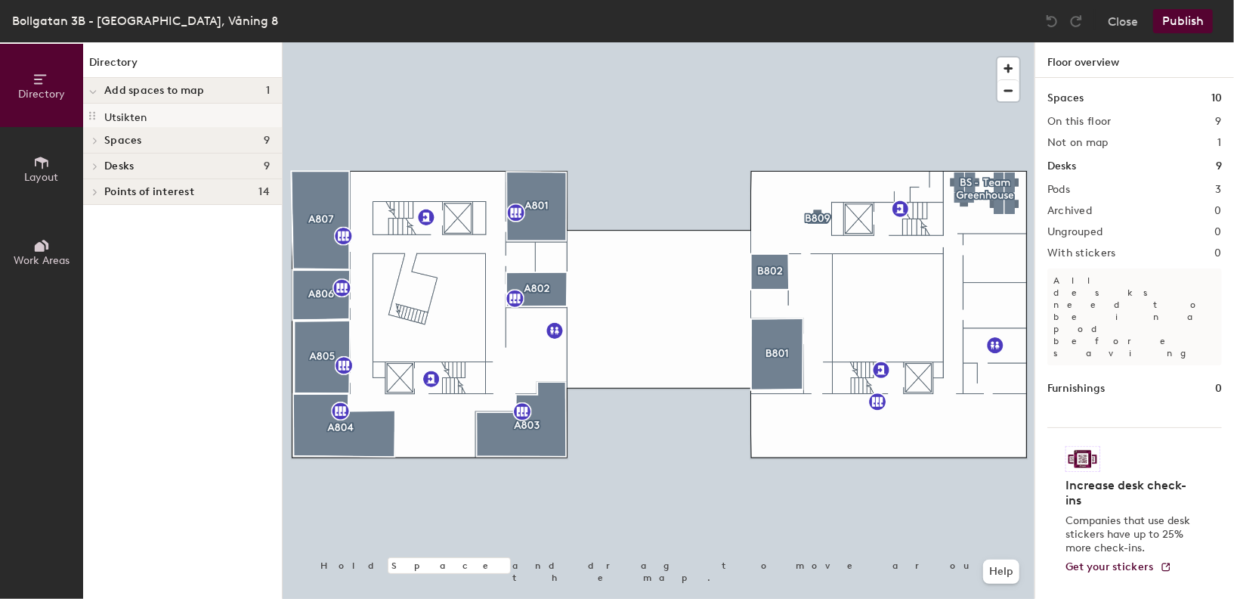
click at [100, 113] on div "Utsikten" at bounding box center [182, 116] width 199 height 24
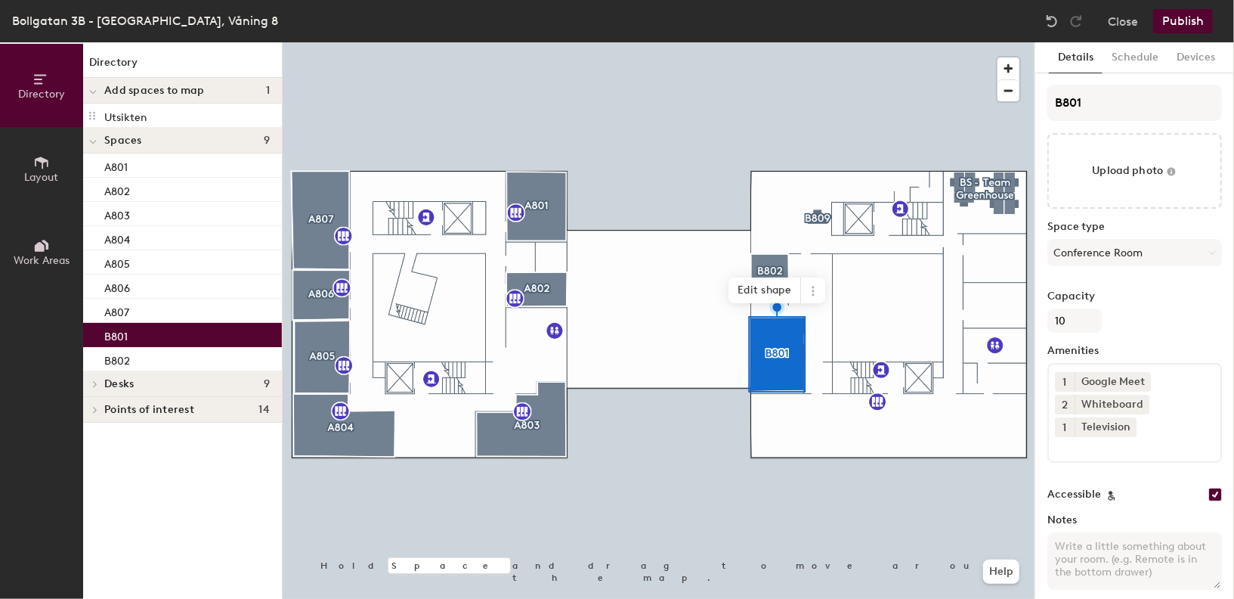
click at [55, 257] on span "Work Areas" at bounding box center [42, 260] width 56 height 13
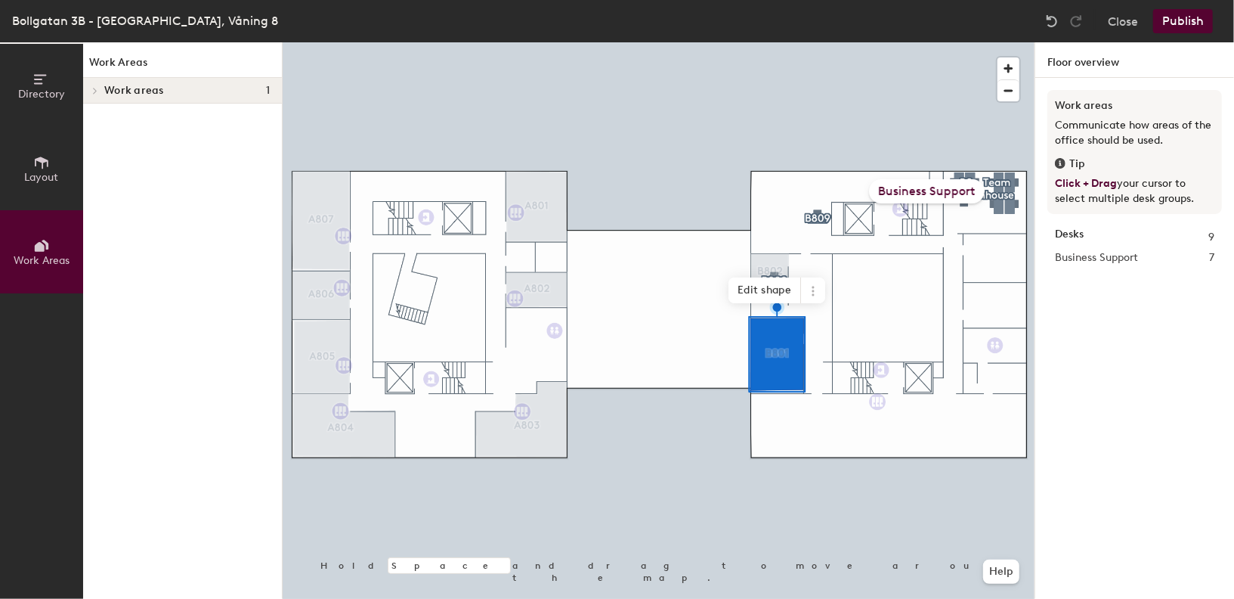
click at [27, 175] on span "Layout" at bounding box center [42, 177] width 34 height 13
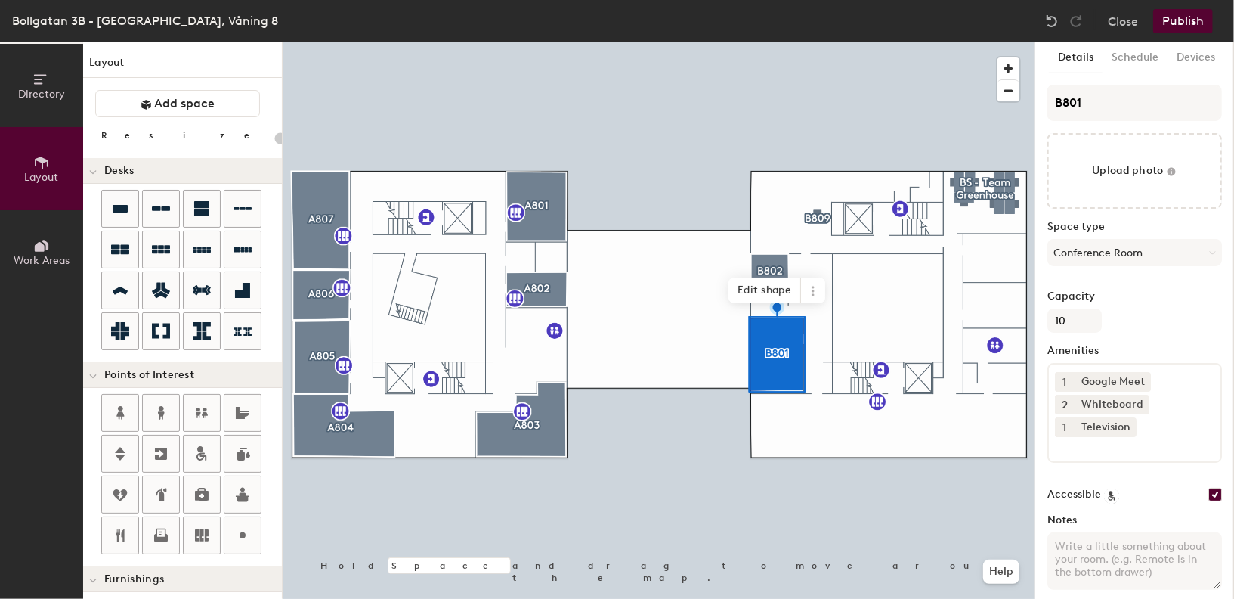
type input "20"
click at [30, 88] on span "Directory" at bounding box center [41, 94] width 47 height 13
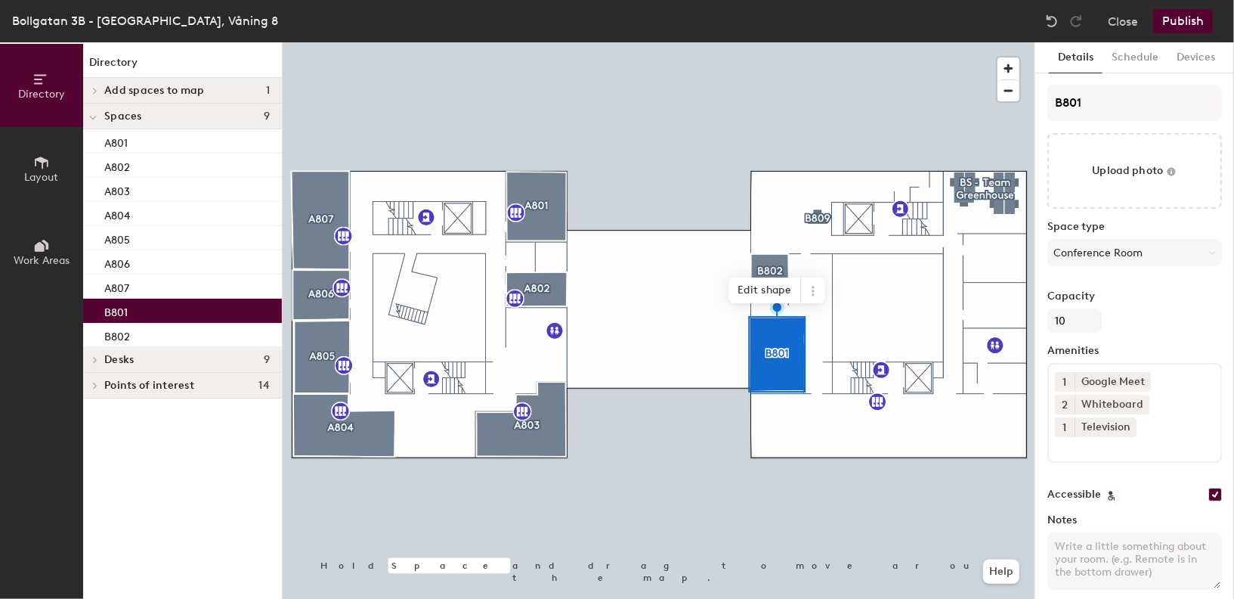
click at [102, 84] on div at bounding box center [93, 90] width 20 height 25
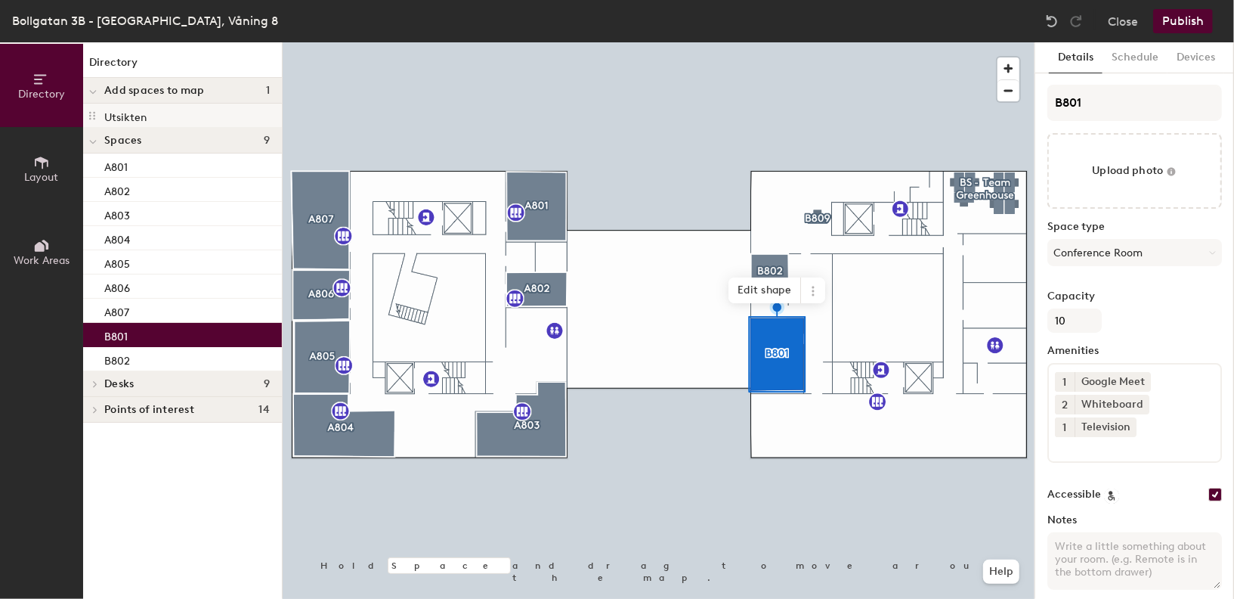
click at [124, 112] on p "Utsikten" at bounding box center [125, 115] width 42 height 17
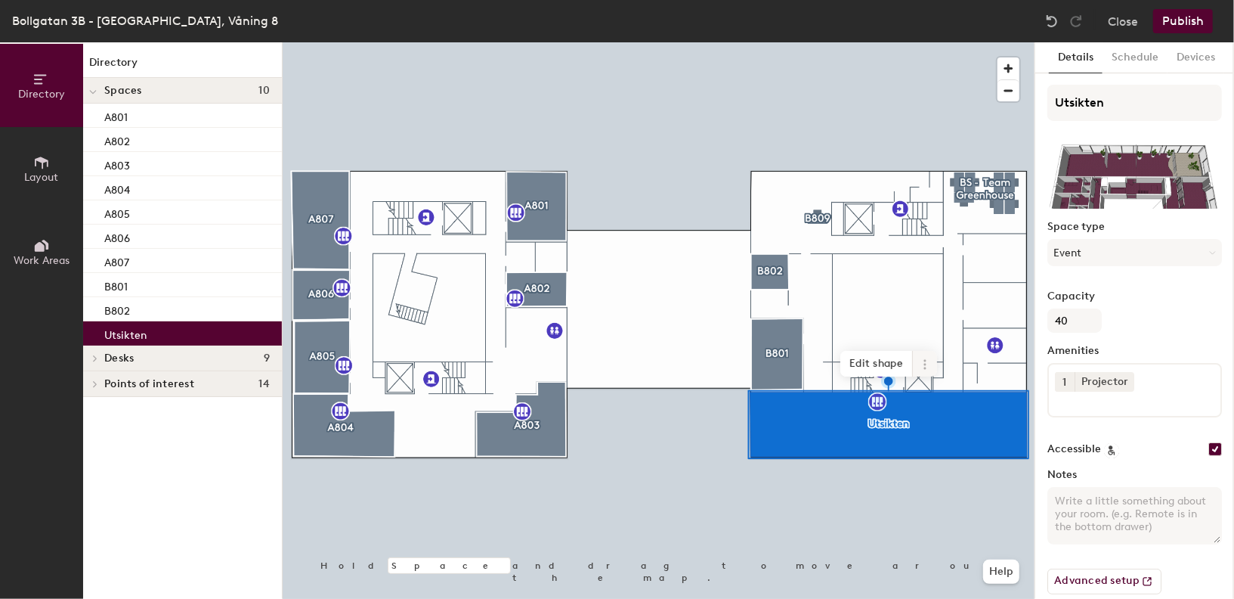
click at [920, 359] on icon at bounding box center [925, 364] width 12 height 12
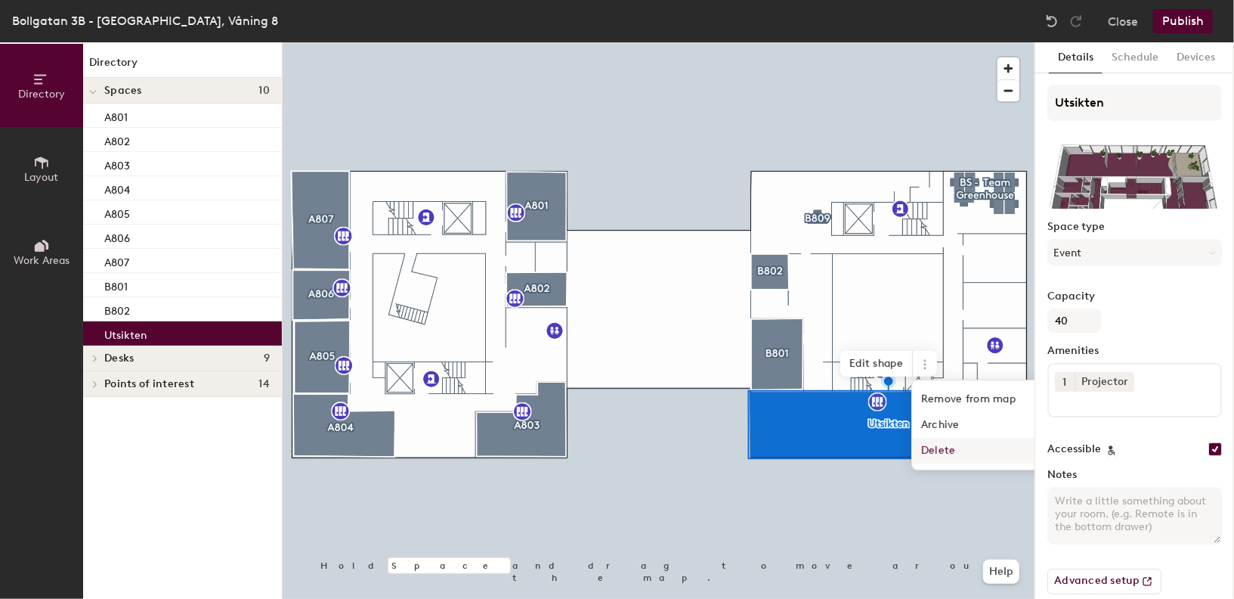
click at [990, 456] on span "Delete" at bounding box center [979, 451] width 135 height 26
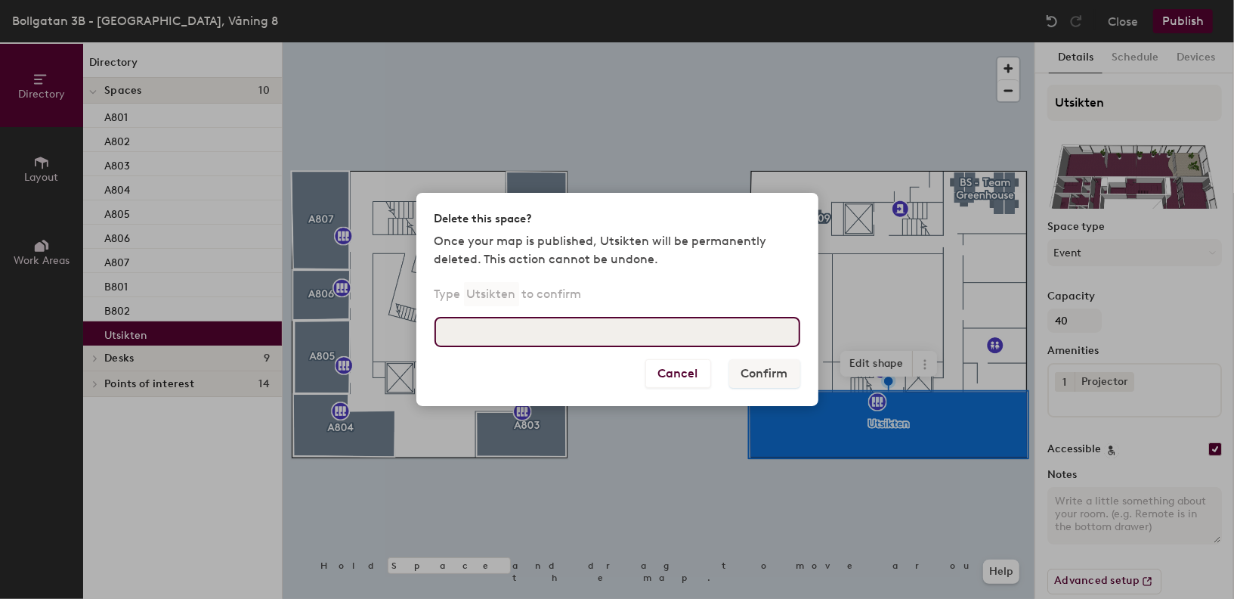
click at [760, 337] on input at bounding box center [618, 332] width 366 height 30
type input "Utsikten"
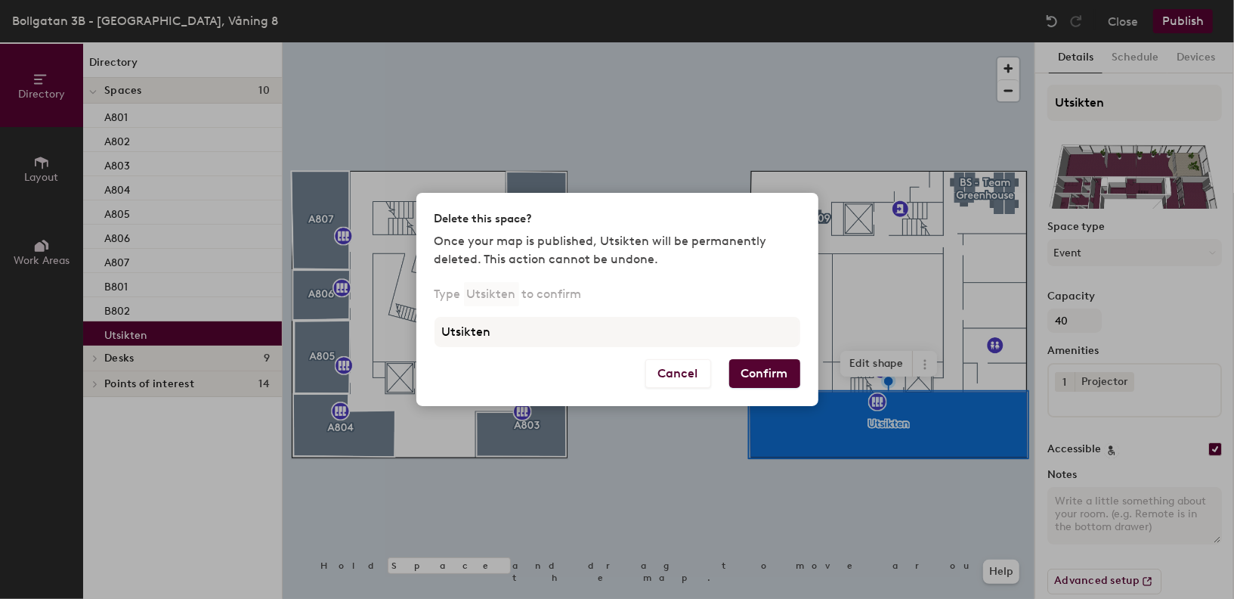
click at [772, 381] on button "Confirm" at bounding box center [764, 373] width 71 height 29
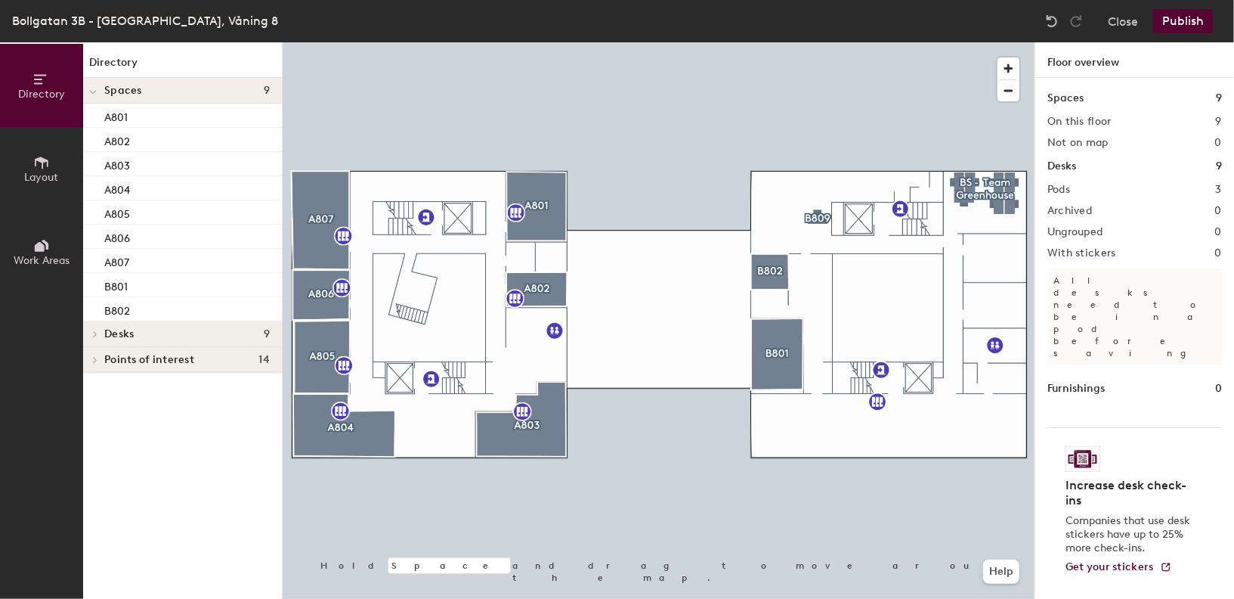
click at [1176, 21] on button "Publish" at bounding box center [1184, 21] width 60 height 24
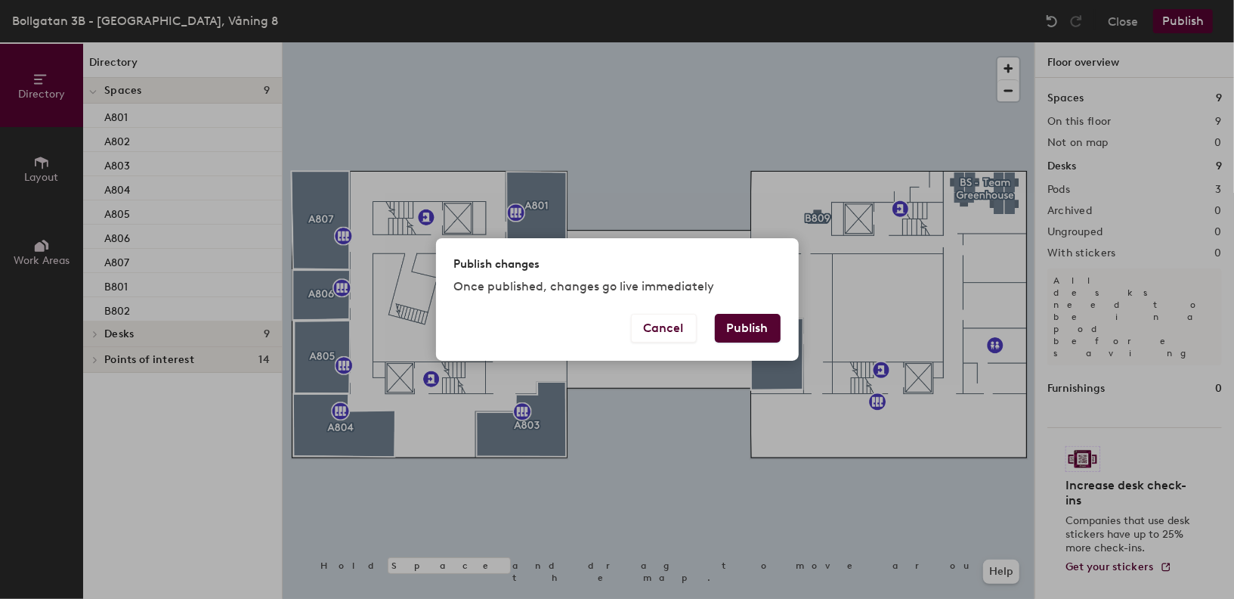
click at [742, 336] on button "Publish" at bounding box center [748, 328] width 66 height 29
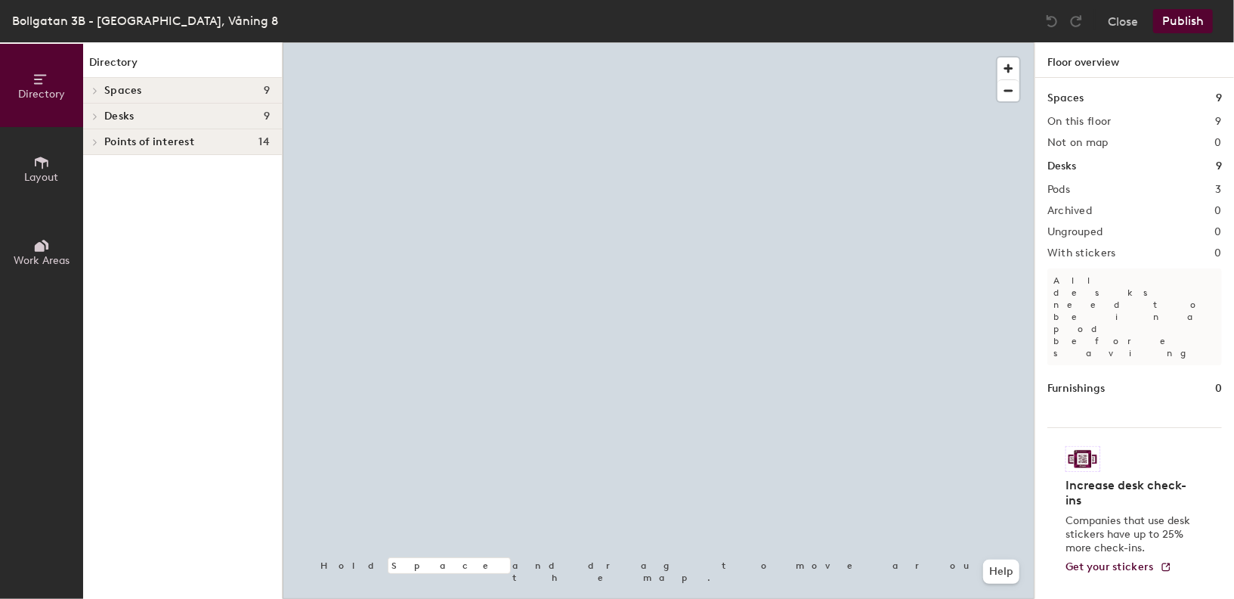
click at [182, 78] on div "Spaces 9" at bounding box center [182, 91] width 199 height 26
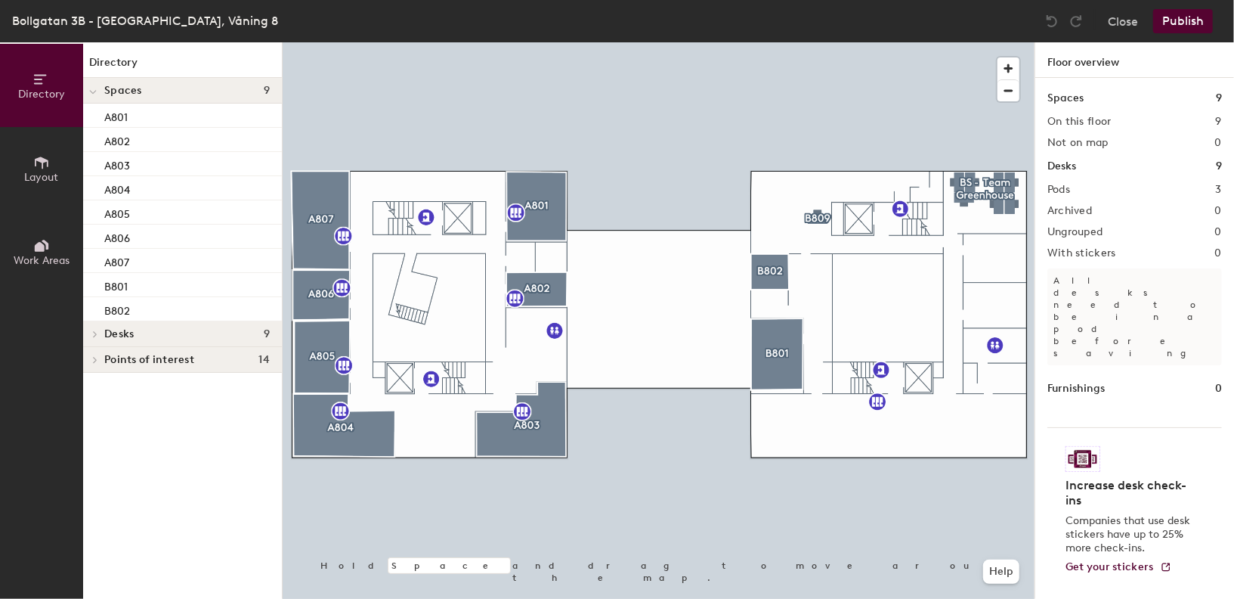
click at [1175, 23] on button "Publish" at bounding box center [1184, 21] width 60 height 24
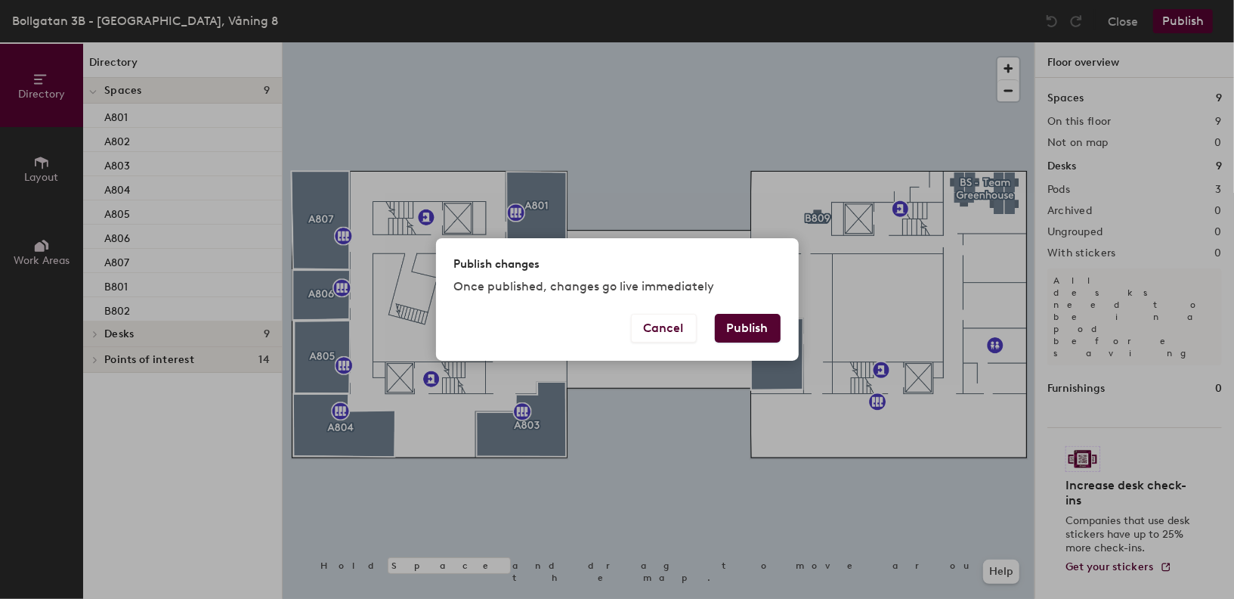
click at [745, 328] on button "Publish" at bounding box center [748, 328] width 66 height 29
